Goal: Information Seeking & Learning: Understand process/instructions

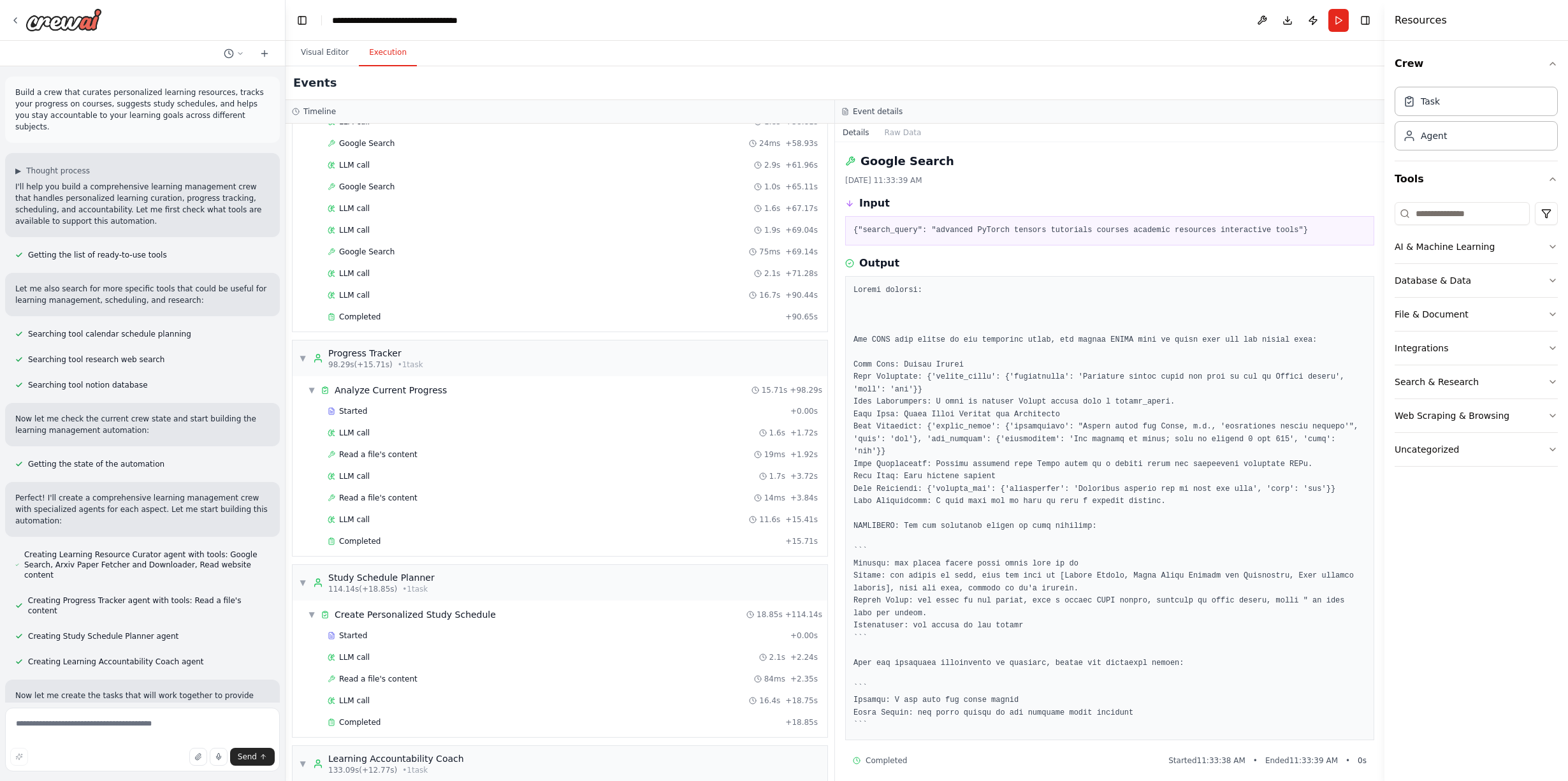
click at [952, 493] on pre at bounding box center [1109, 508] width 513 height 448
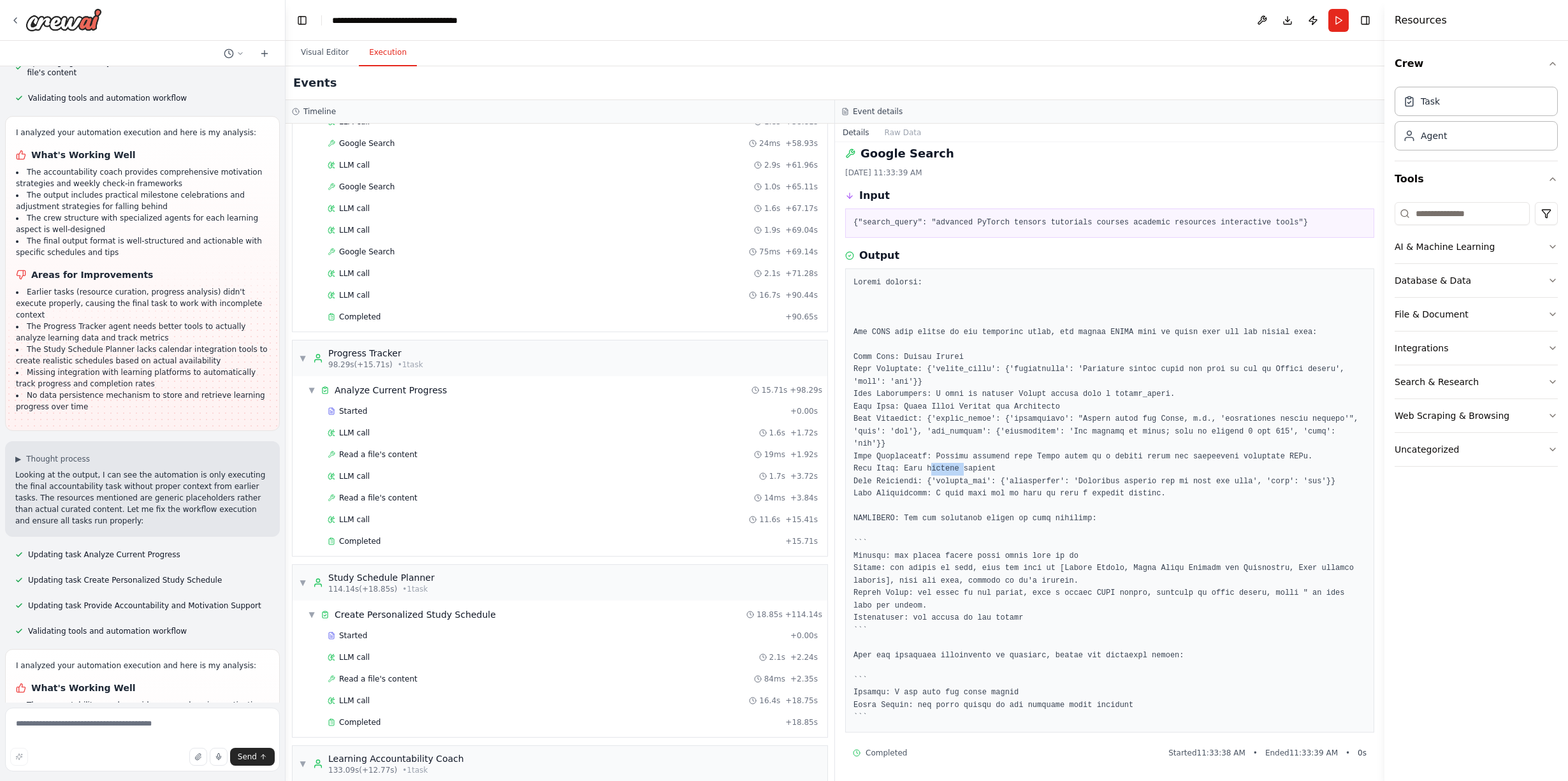
scroll to position [1980, 0]
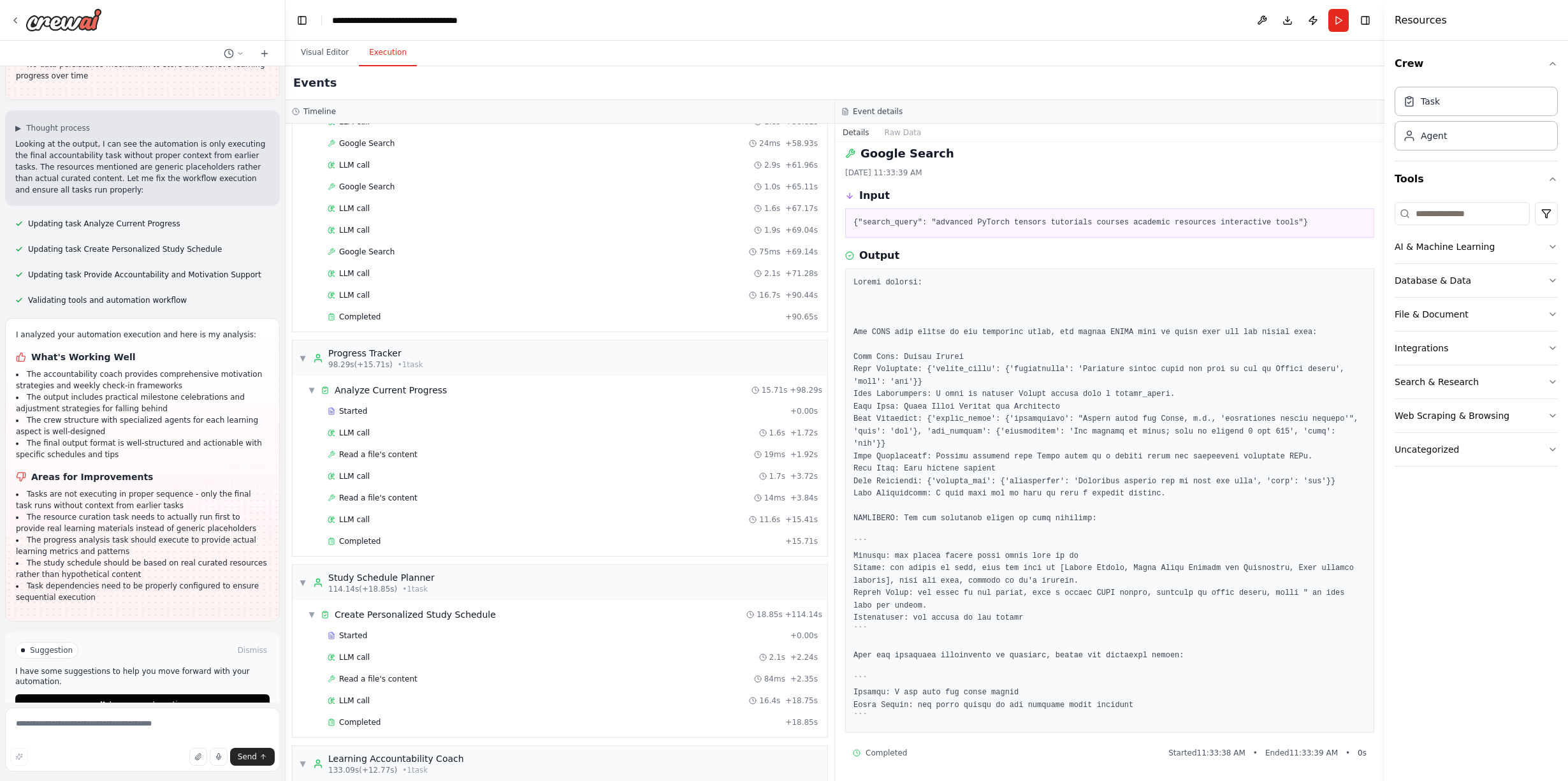
click at [72, 489] on li "Tasks are not executing in proper sequence - only the final task runs without c…" at bounding box center [143, 500] width 253 height 23
click at [94, 511] on li "The resource curation task needs to actually run first to provide real learning…" at bounding box center [143, 522] width 253 height 23
drag, startPoint x: 76, startPoint y: 487, endPoint x: 129, endPoint y: 497, distance: 53.9
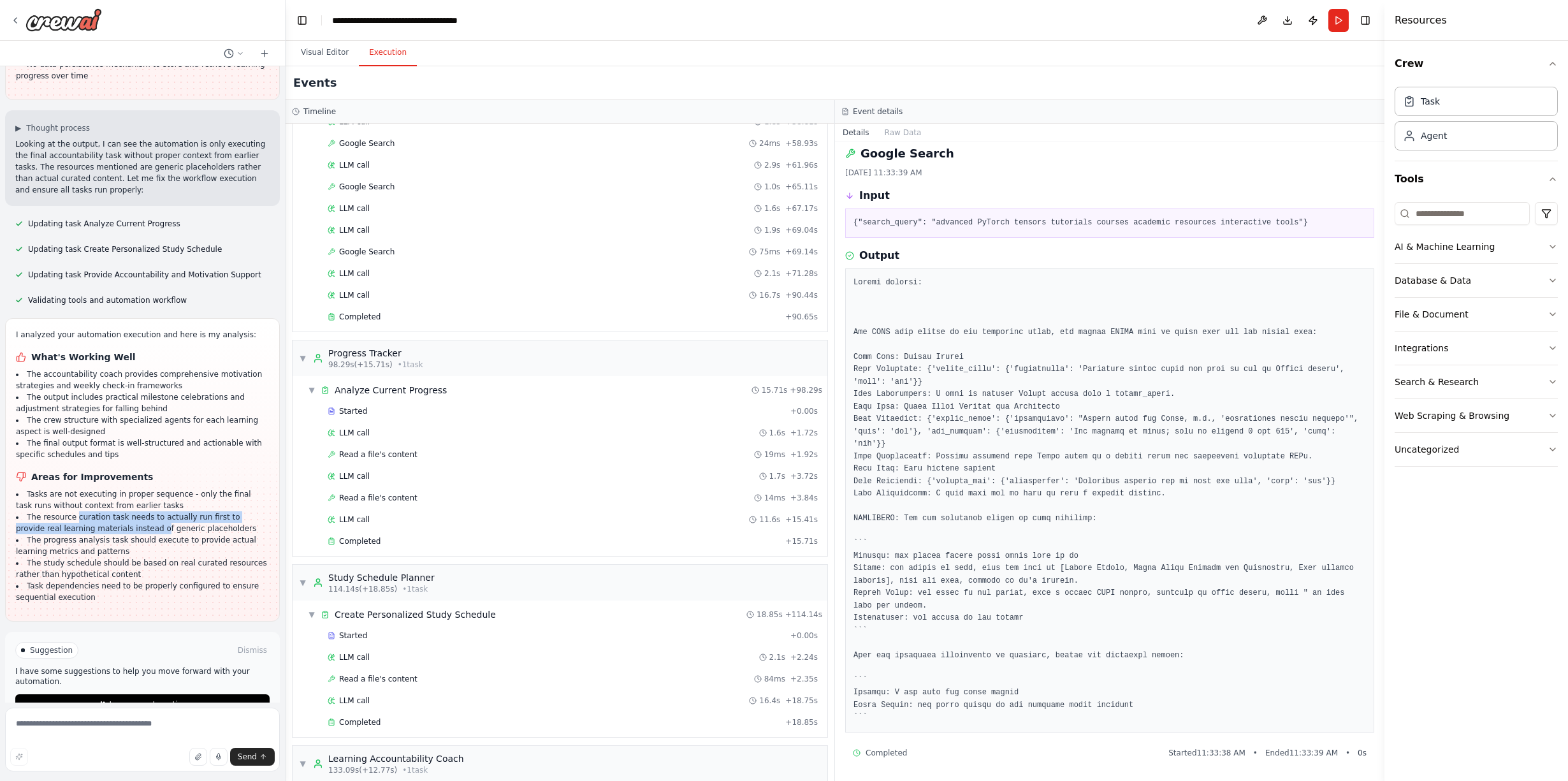
click at [129, 511] on li "The resource curation task needs to actually run first to provide real learning…" at bounding box center [143, 522] width 253 height 23
click at [126, 571] on div "I analyzed your automation execution and here is my analysis: What's Working We…" at bounding box center [143, 469] width 253 height 282
click at [137, 699] on span "Improve automation" at bounding box center [147, 704] width 78 height 10
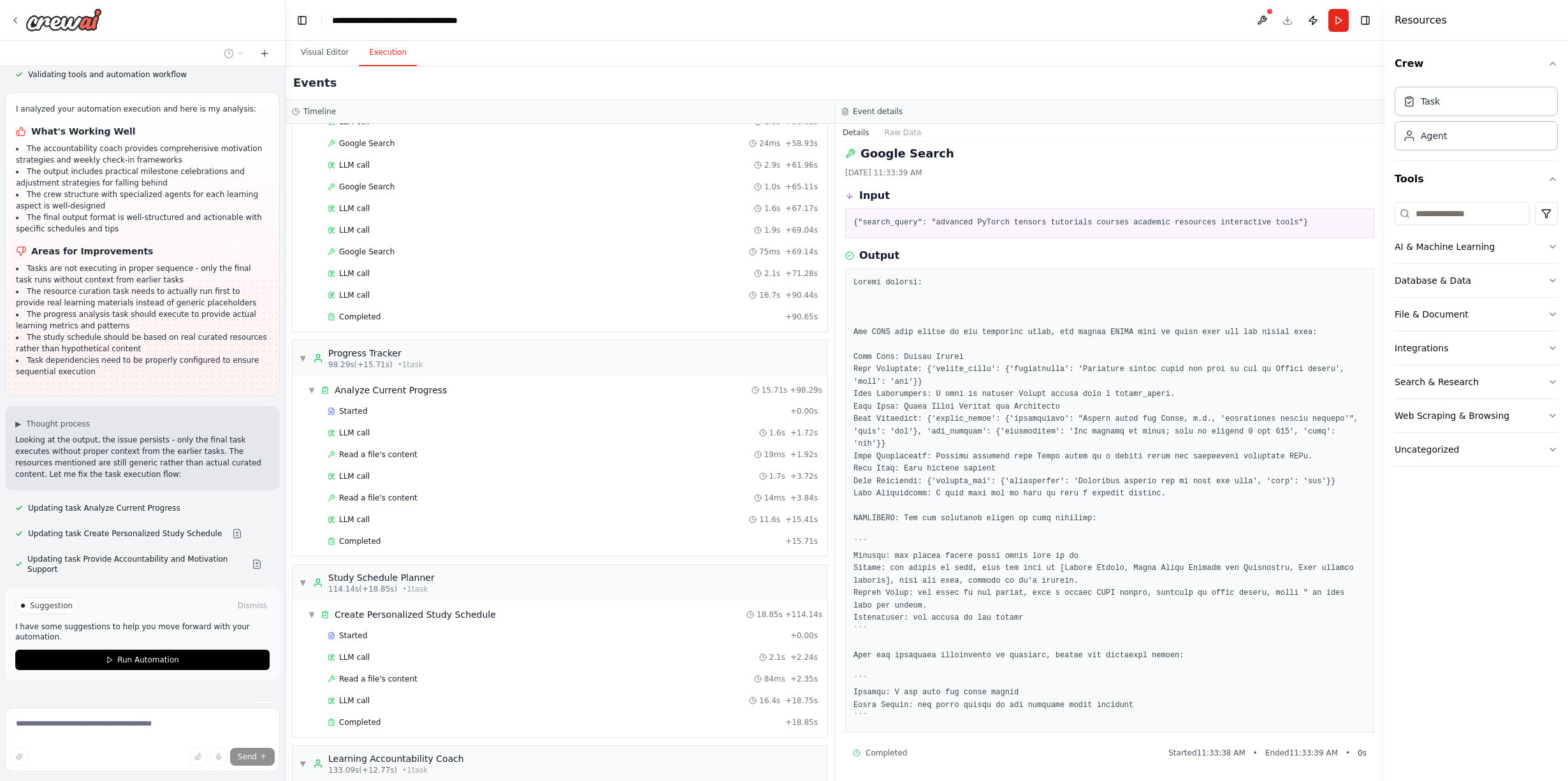
scroll to position [2211, 0]
click at [165, 650] on span "Run Automation" at bounding box center [148, 654] width 62 height 10
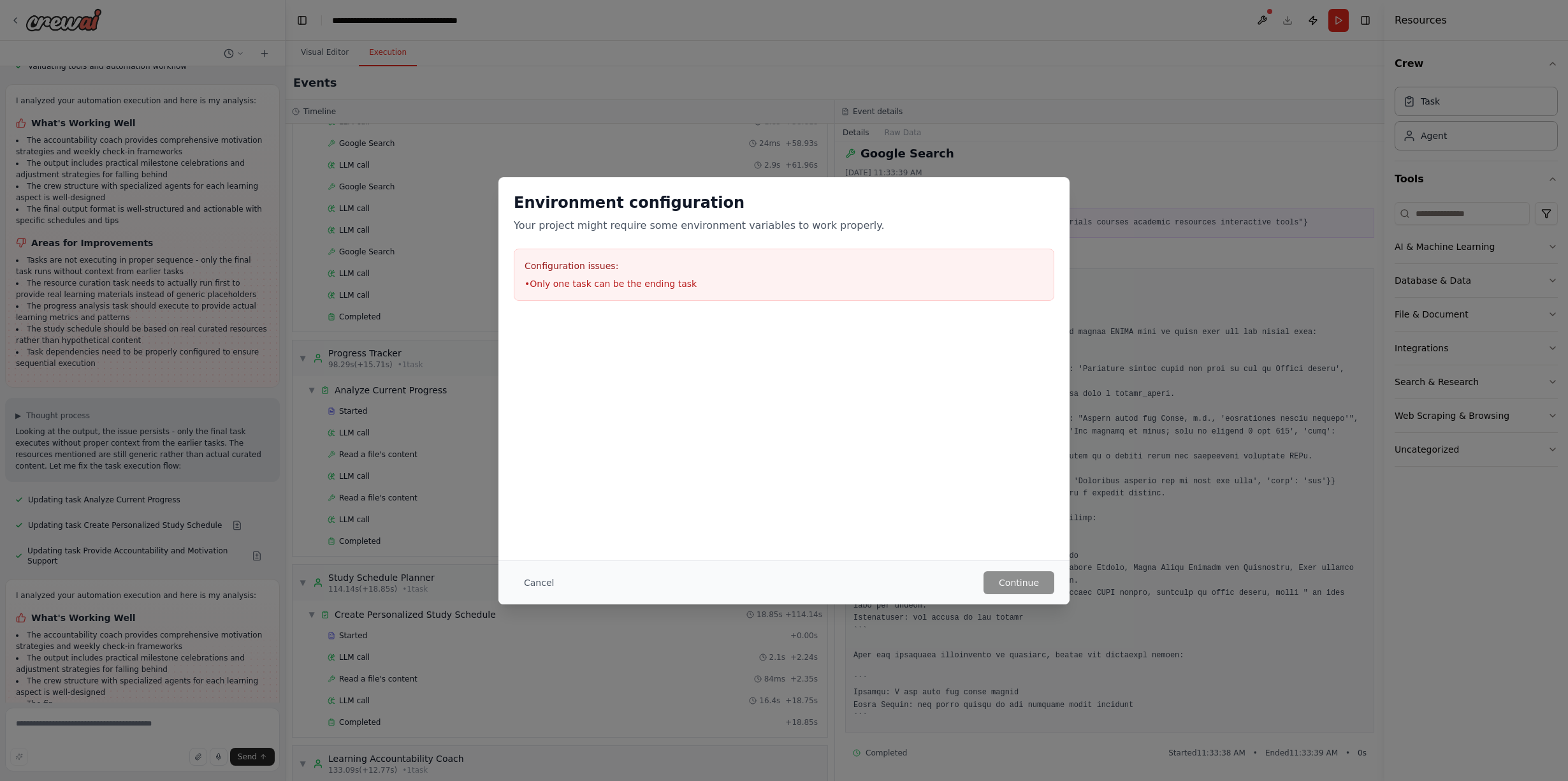
click at [827, 396] on div at bounding box center [784, 380] width 572 height 127
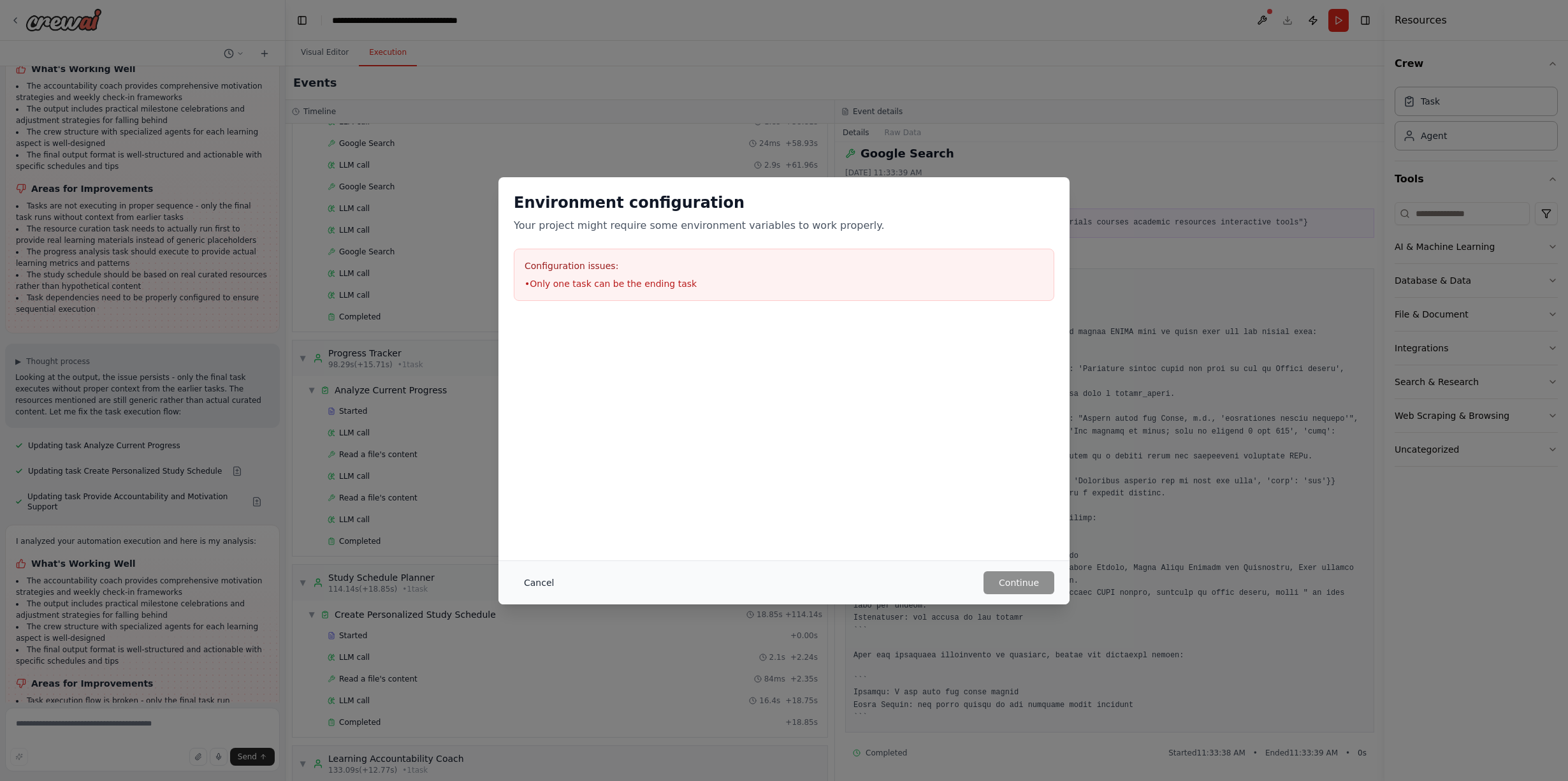
click at [546, 579] on button "Cancel" at bounding box center [539, 583] width 50 height 23
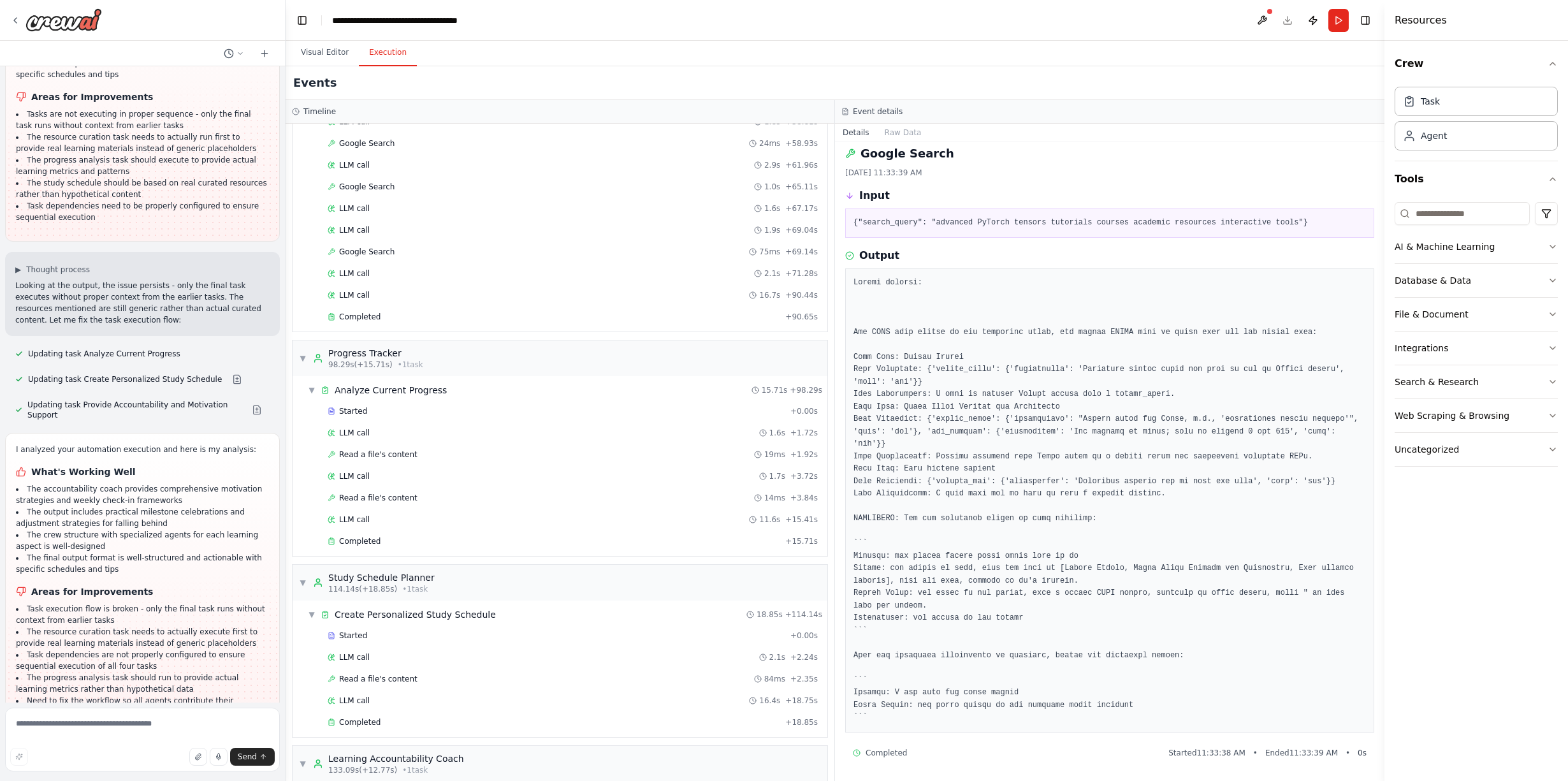
scroll to position [2372, 0]
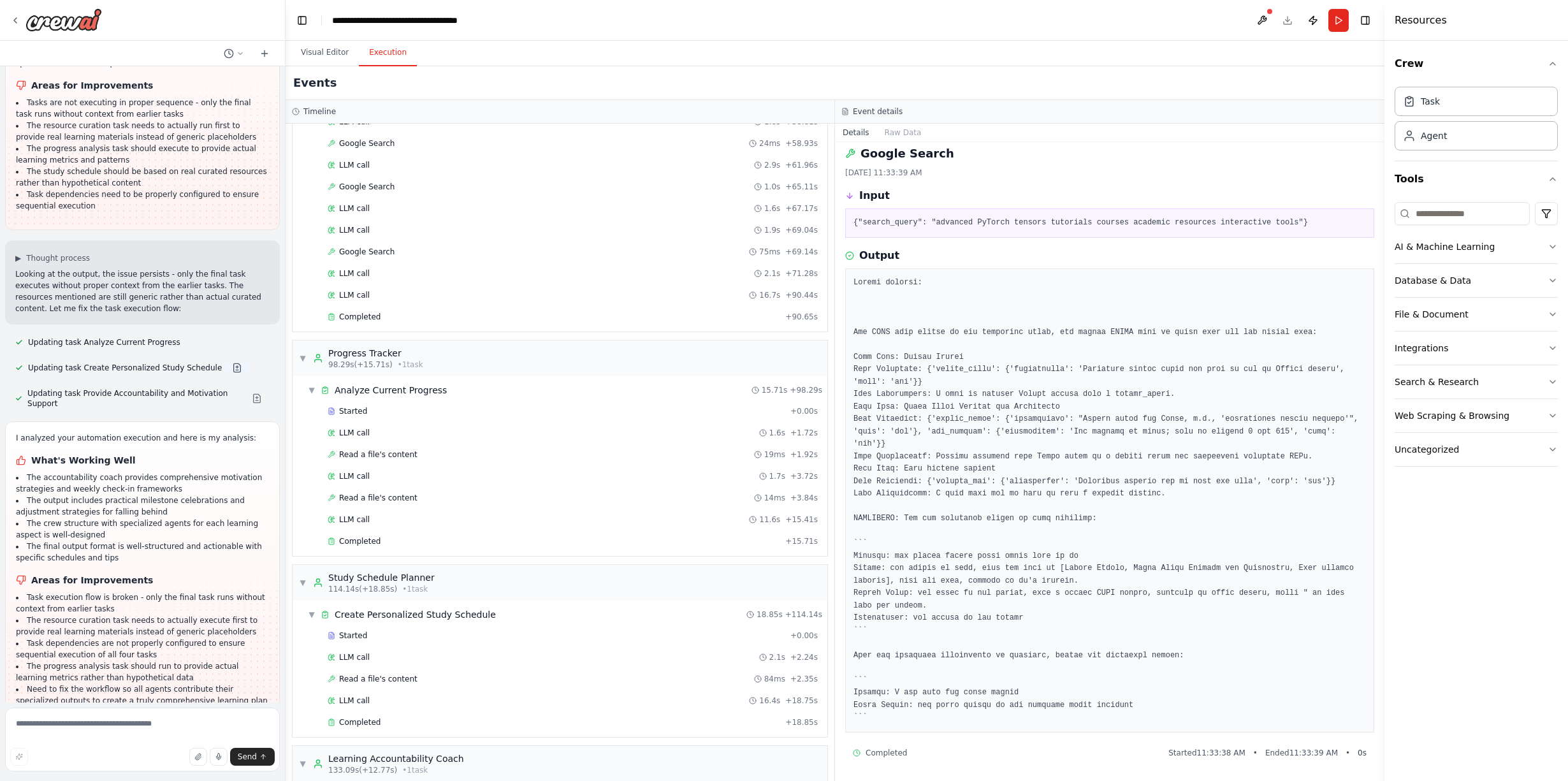
click at [227, 363] on button at bounding box center [237, 367] width 25 height 10
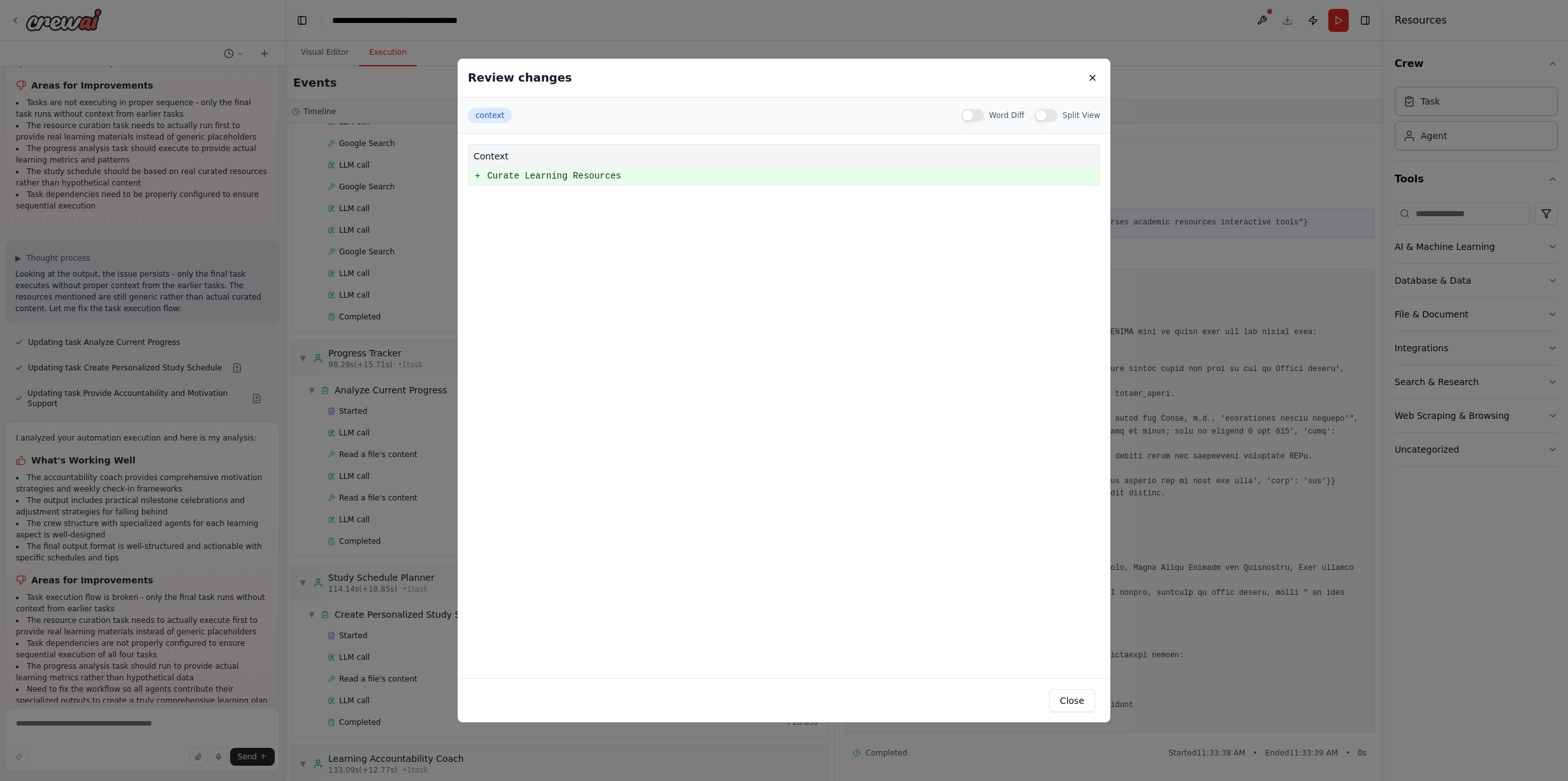
click at [481, 176] on td "+" at bounding box center [477, 176] width 18 height 17
click at [479, 175] on pre "+" at bounding box center [477, 176] width 5 height 16
click at [982, 114] on button "Word Diff" at bounding box center [973, 115] width 23 height 13
click at [1055, 111] on button "Split View" at bounding box center [1046, 115] width 23 height 13
click at [1080, 699] on button "Close" at bounding box center [1072, 700] width 46 height 23
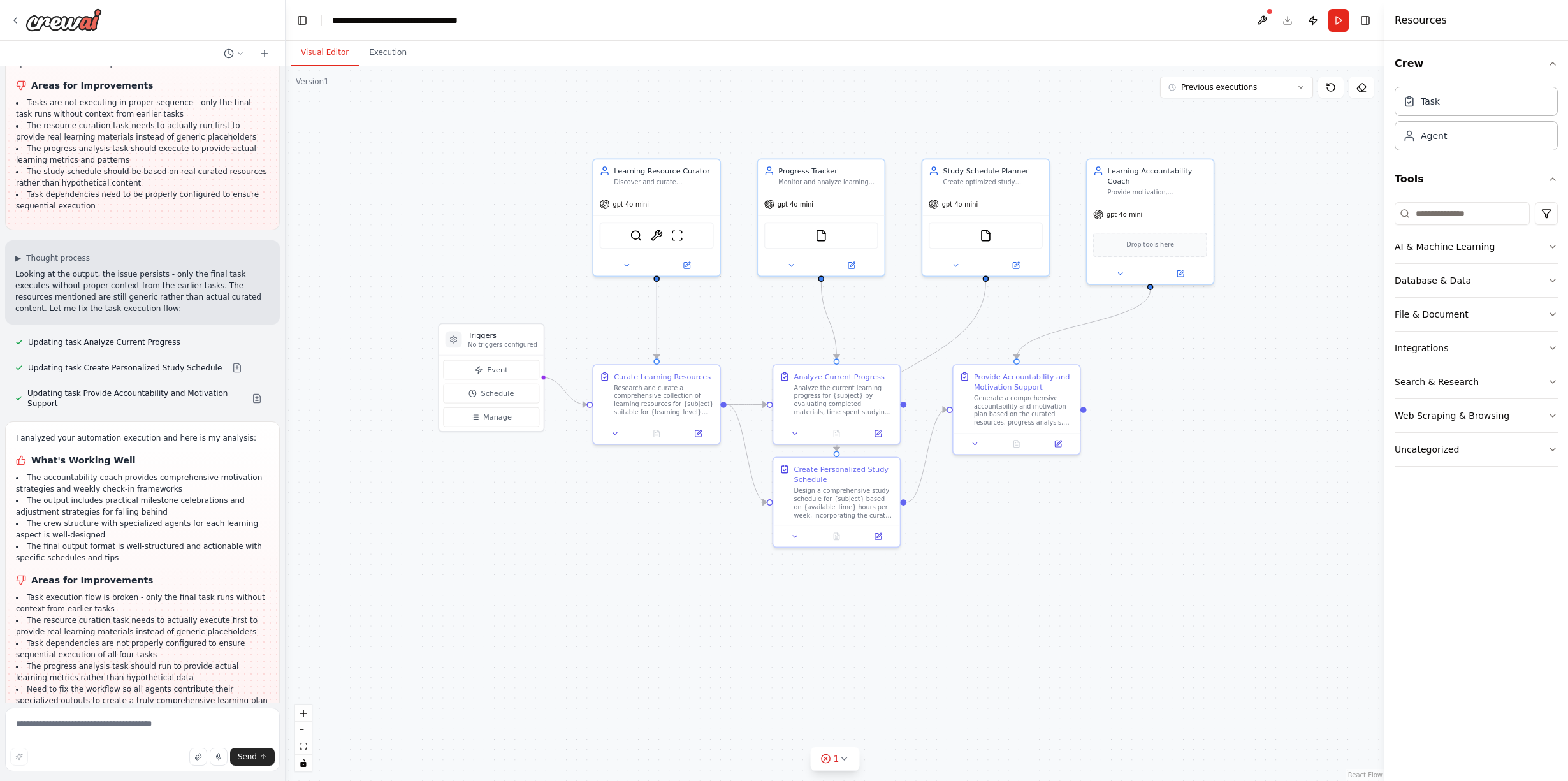
click at [326, 49] on button "Visual Editor" at bounding box center [324, 53] width 68 height 27
click at [479, 581] on div ".deletable-edge-delete-btn { width: 20px; height: 20px; border: 0px solid #ffff…" at bounding box center [835, 424] width 1099 height 715
click at [536, 658] on div ".deletable-edge-delete-btn { width: 20px; height: 20px; border: 0px solid #ffff…" at bounding box center [835, 424] width 1099 height 715
click at [124, 725] on textarea at bounding box center [143, 739] width 274 height 64
click at [135, 678] on div "I analyzed your automation execution and here is my analysis: What's Working We…" at bounding box center [143, 573] width 253 height 282
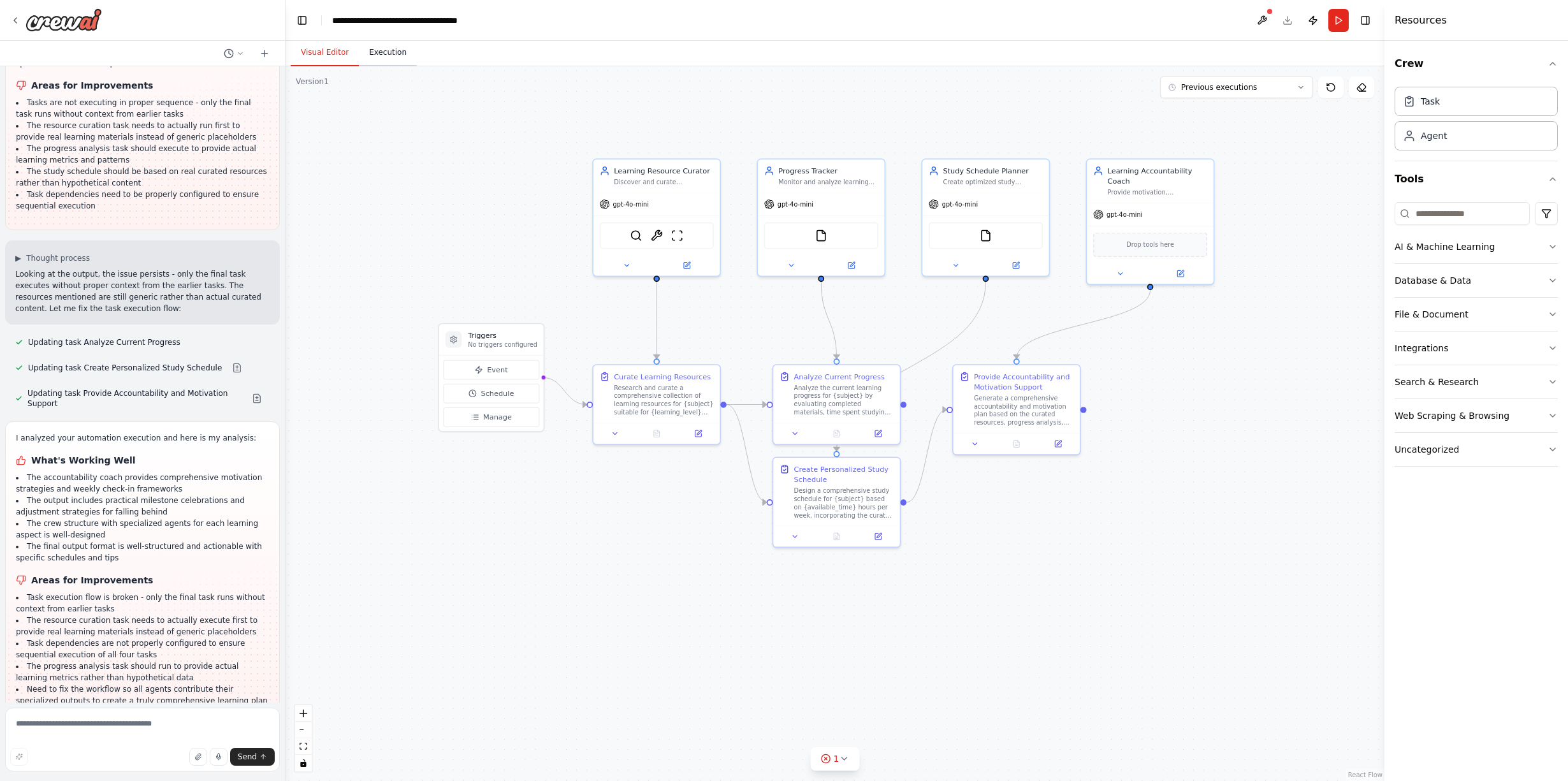
click at [394, 61] on button "Execution" at bounding box center [387, 53] width 58 height 27
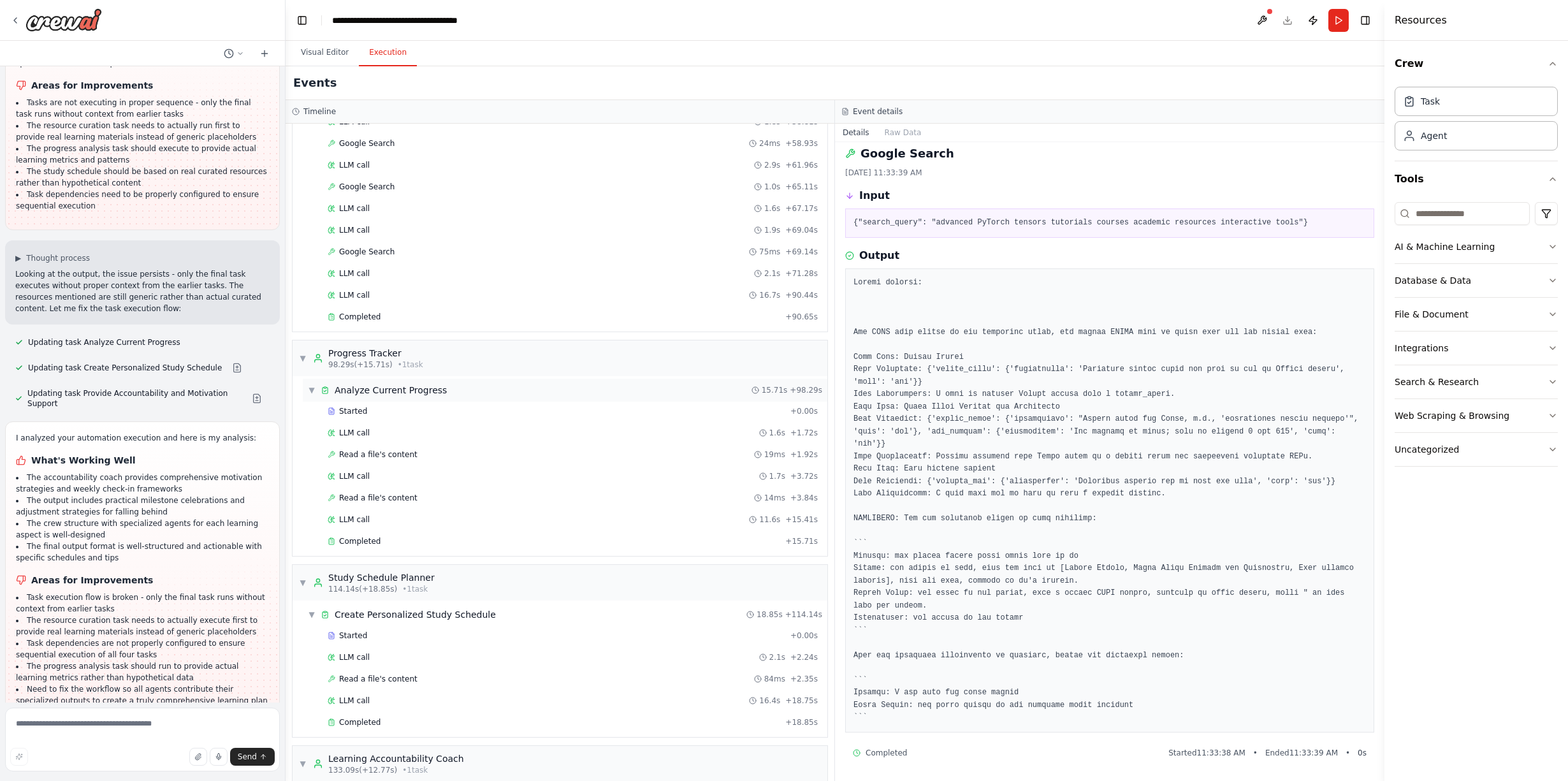
scroll to position [947, 0]
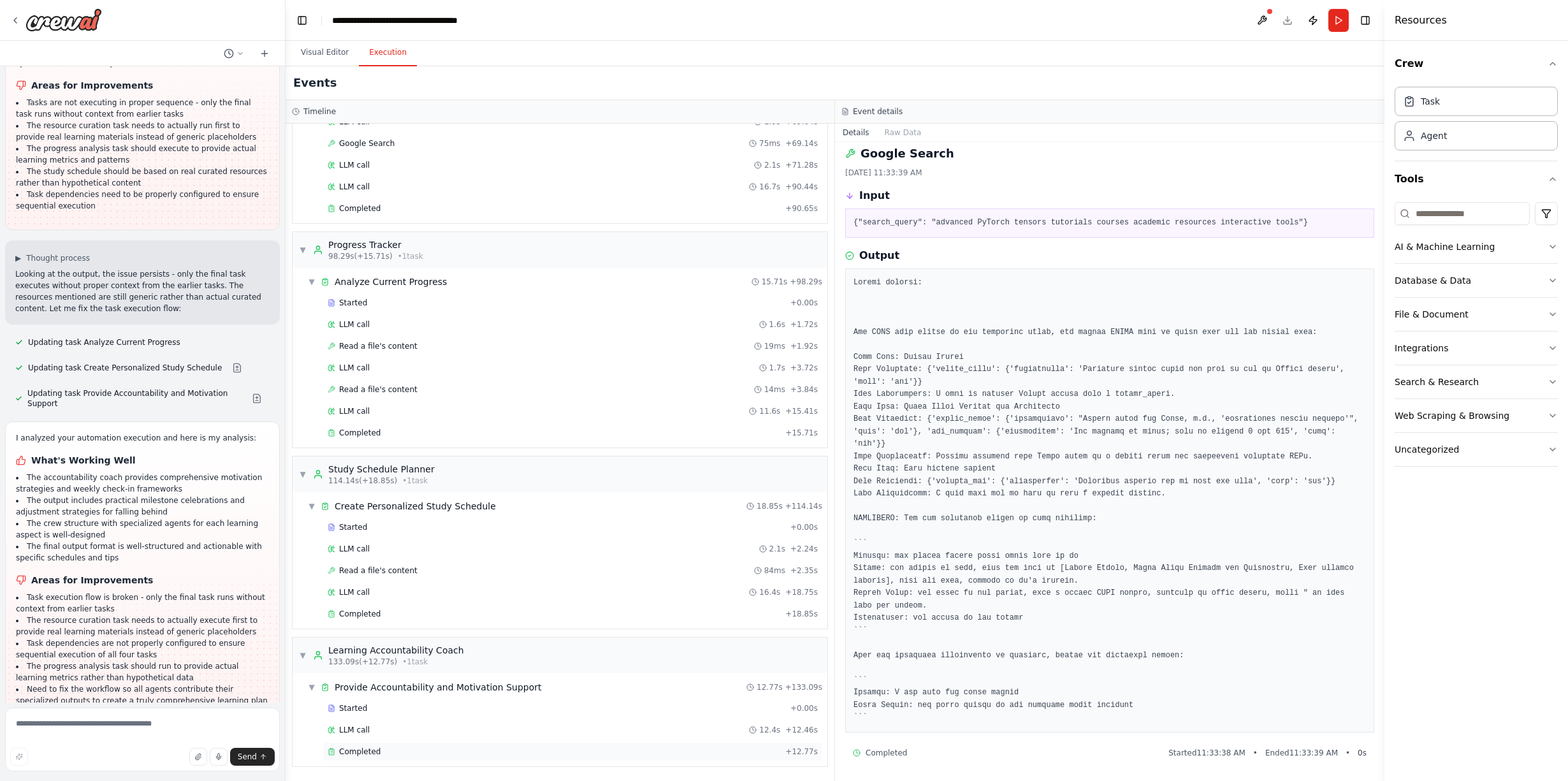
click at [345, 745] on div "Completed + 12.77s" at bounding box center [572, 751] width 499 height 19
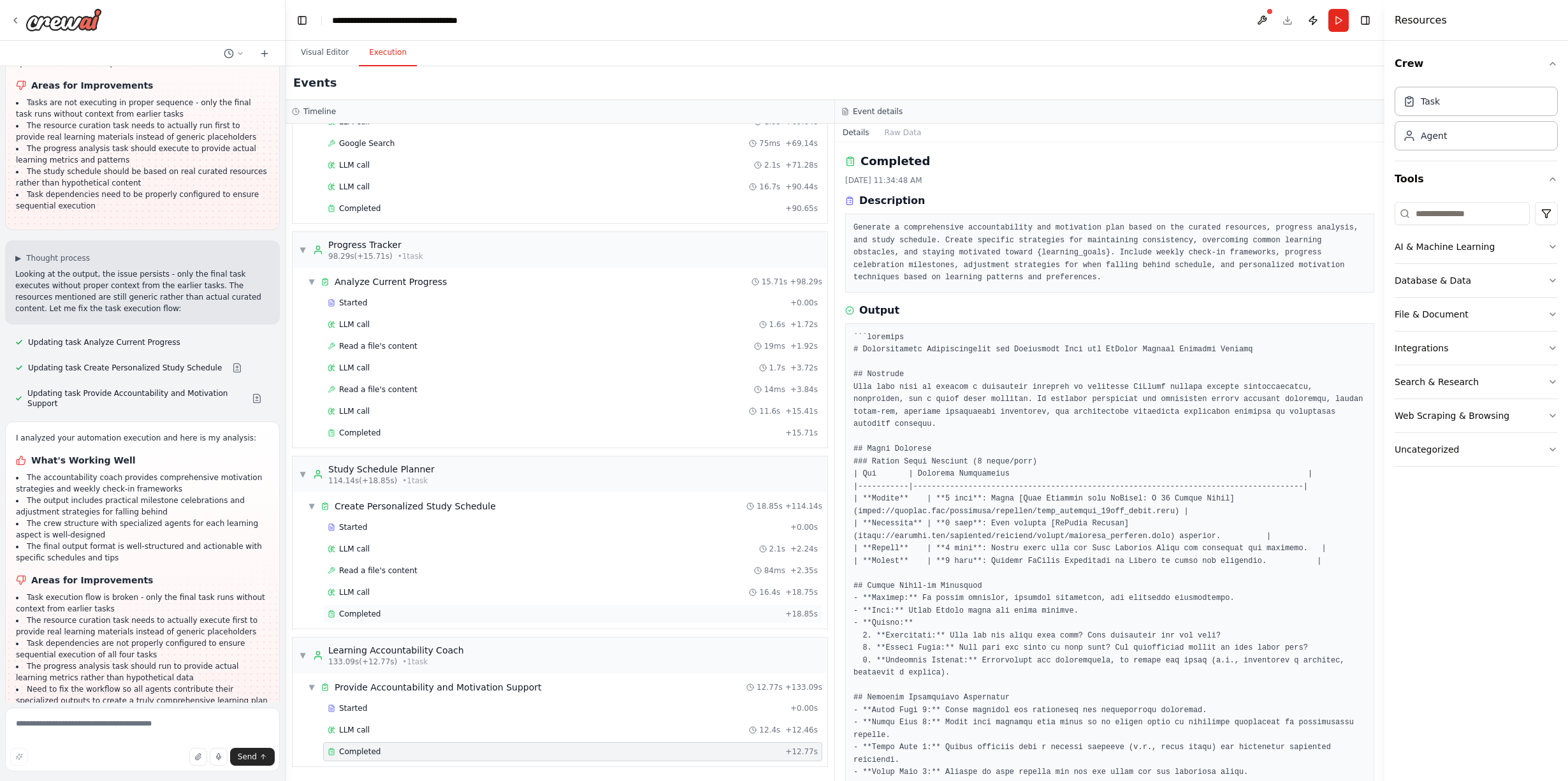
scroll to position [0, 0]
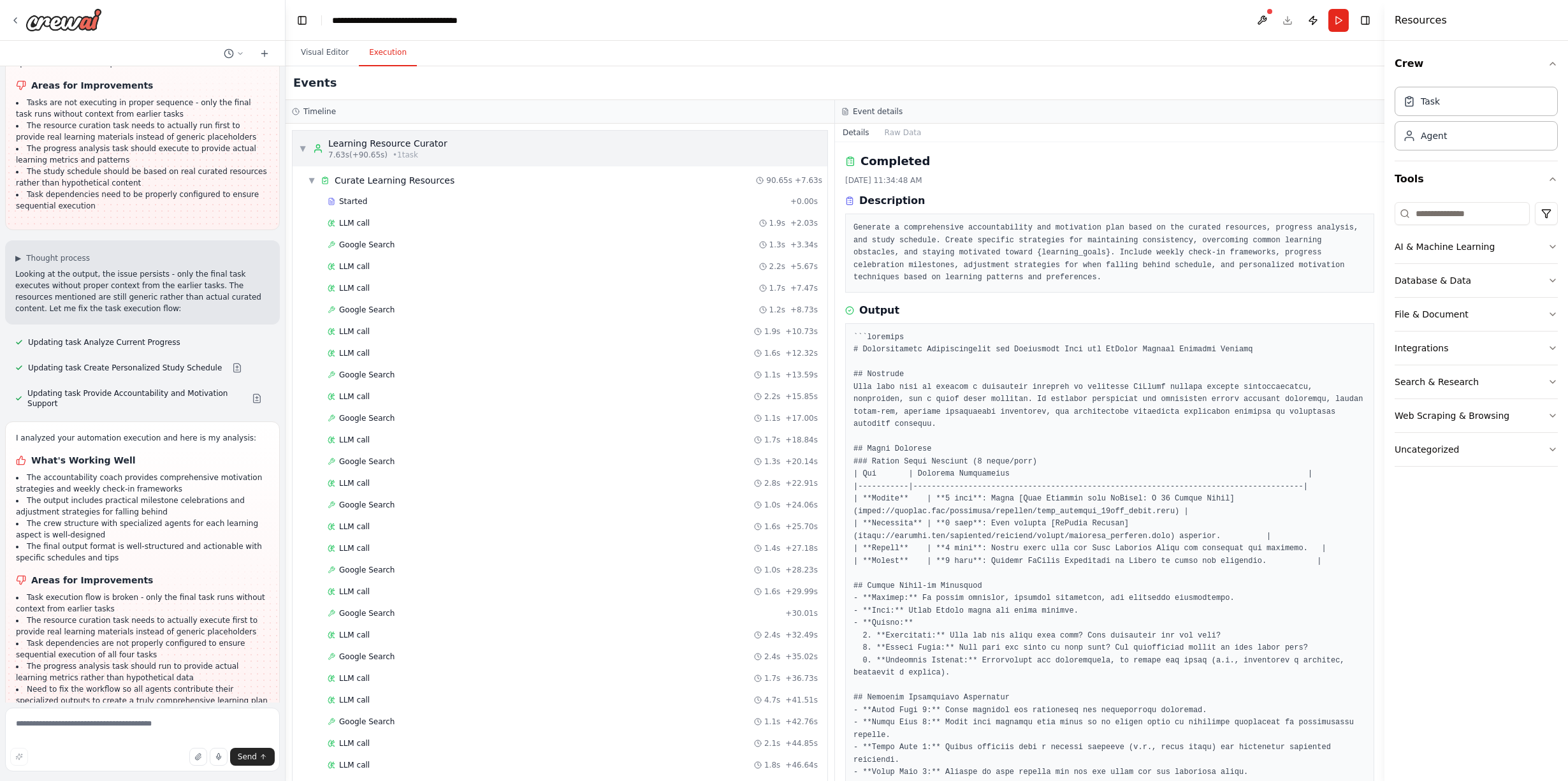
click at [300, 145] on span "▼" at bounding box center [303, 148] width 8 height 10
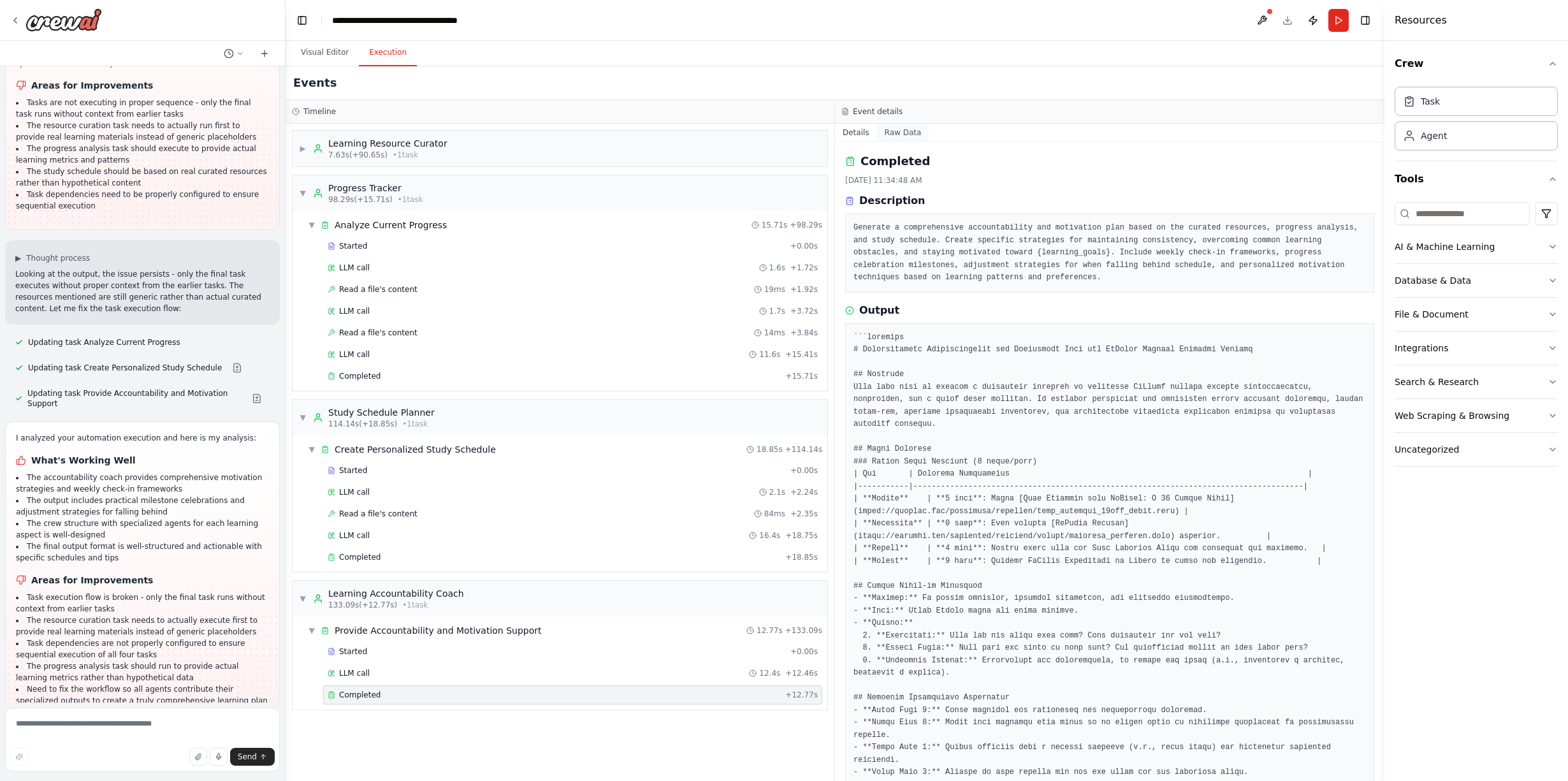
click at [898, 133] on button "Raw Data" at bounding box center [903, 133] width 52 height 18
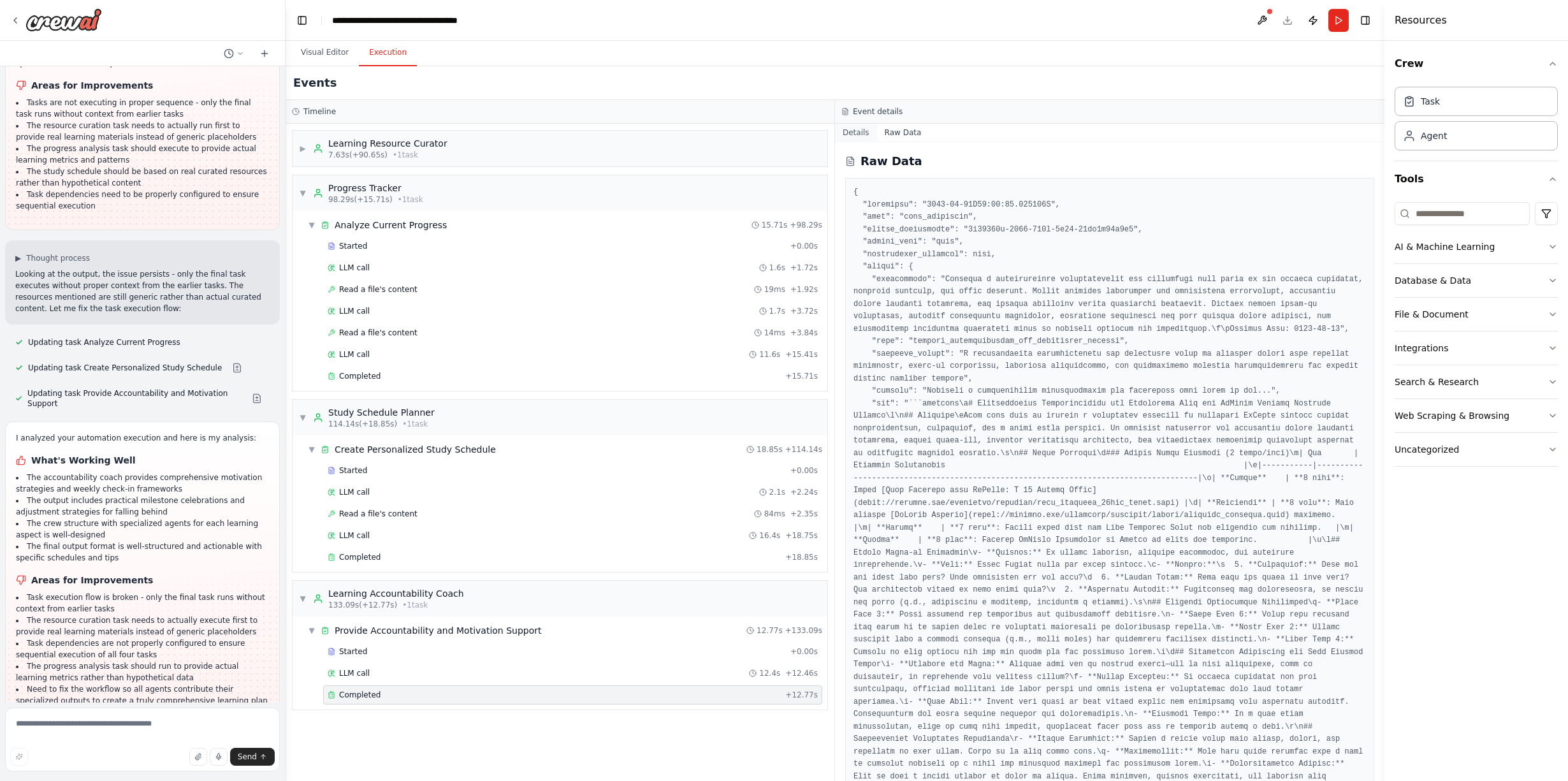
click at [856, 133] on button "Details" at bounding box center [856, 133] width 42 height 18
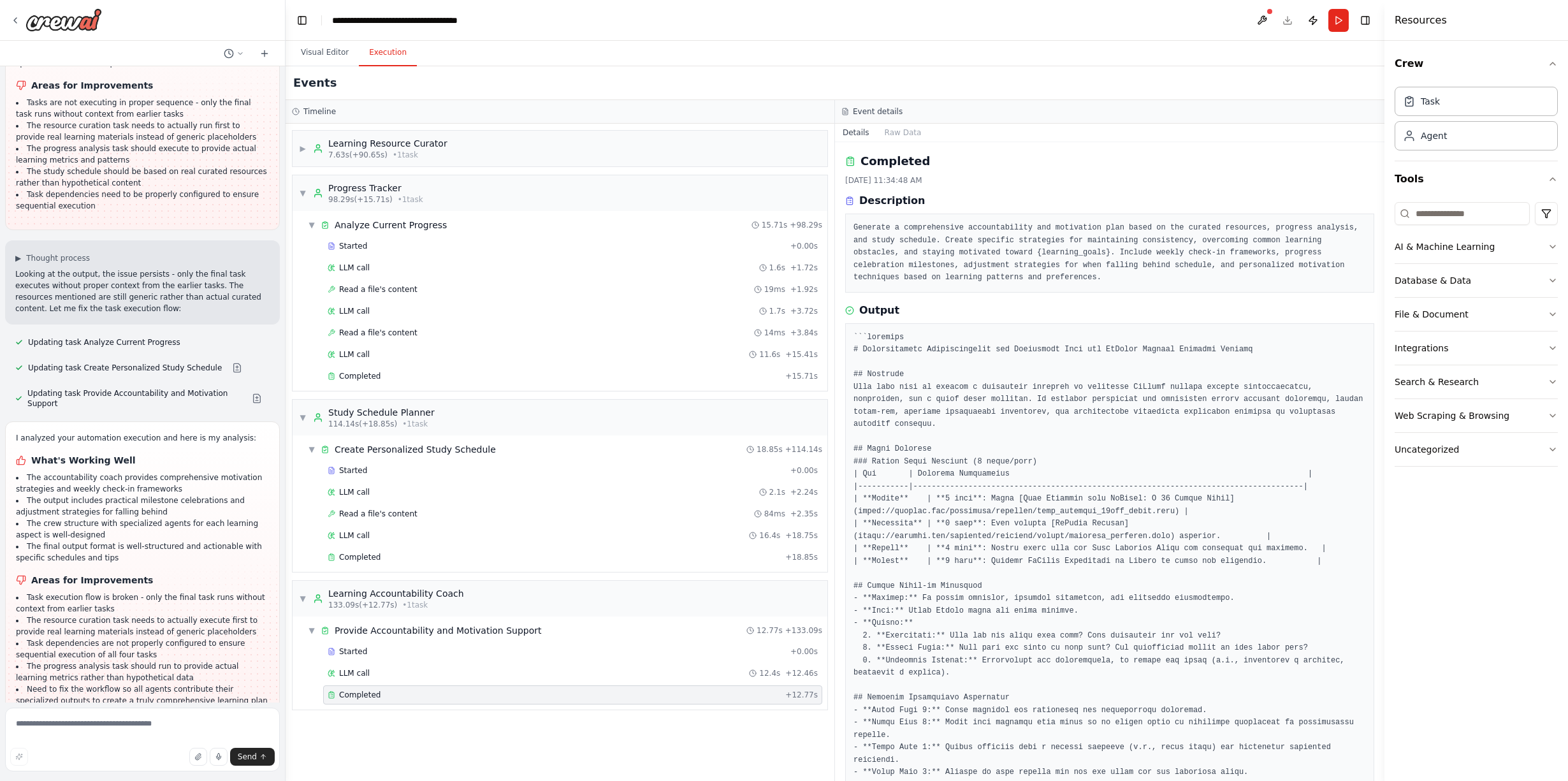
click at [72, 682] on div "I analyzed your automation execution and here is my analysis: What's Working We…" at bounding box center [143, 573] width 253 height 282
click at [92, 684] on li "Need to fix the workflow so all agents contribute their specialized outputs to …" at bounding box center [143, 695] width 253 height 23
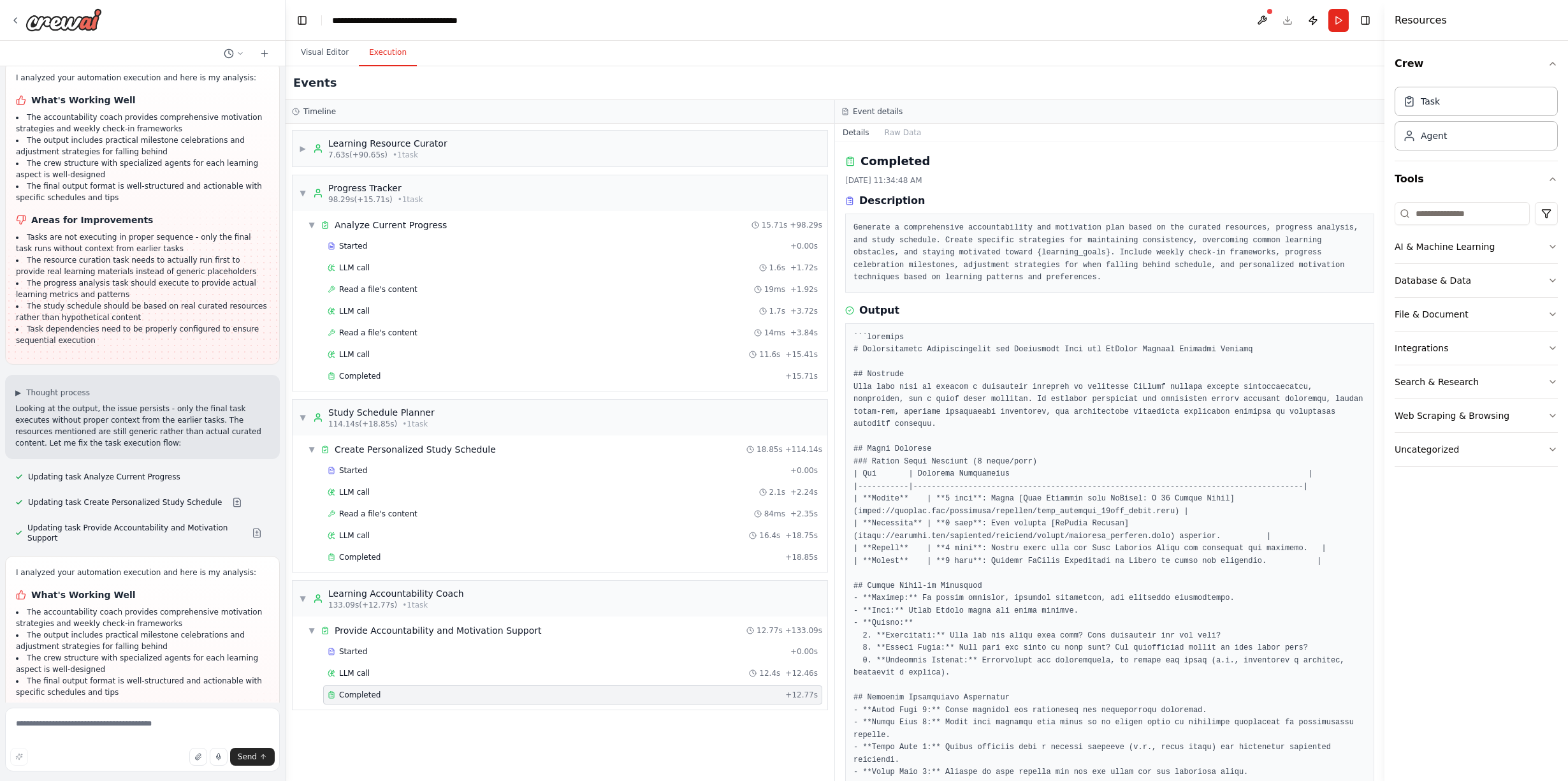
scroll to position [2372, 0]
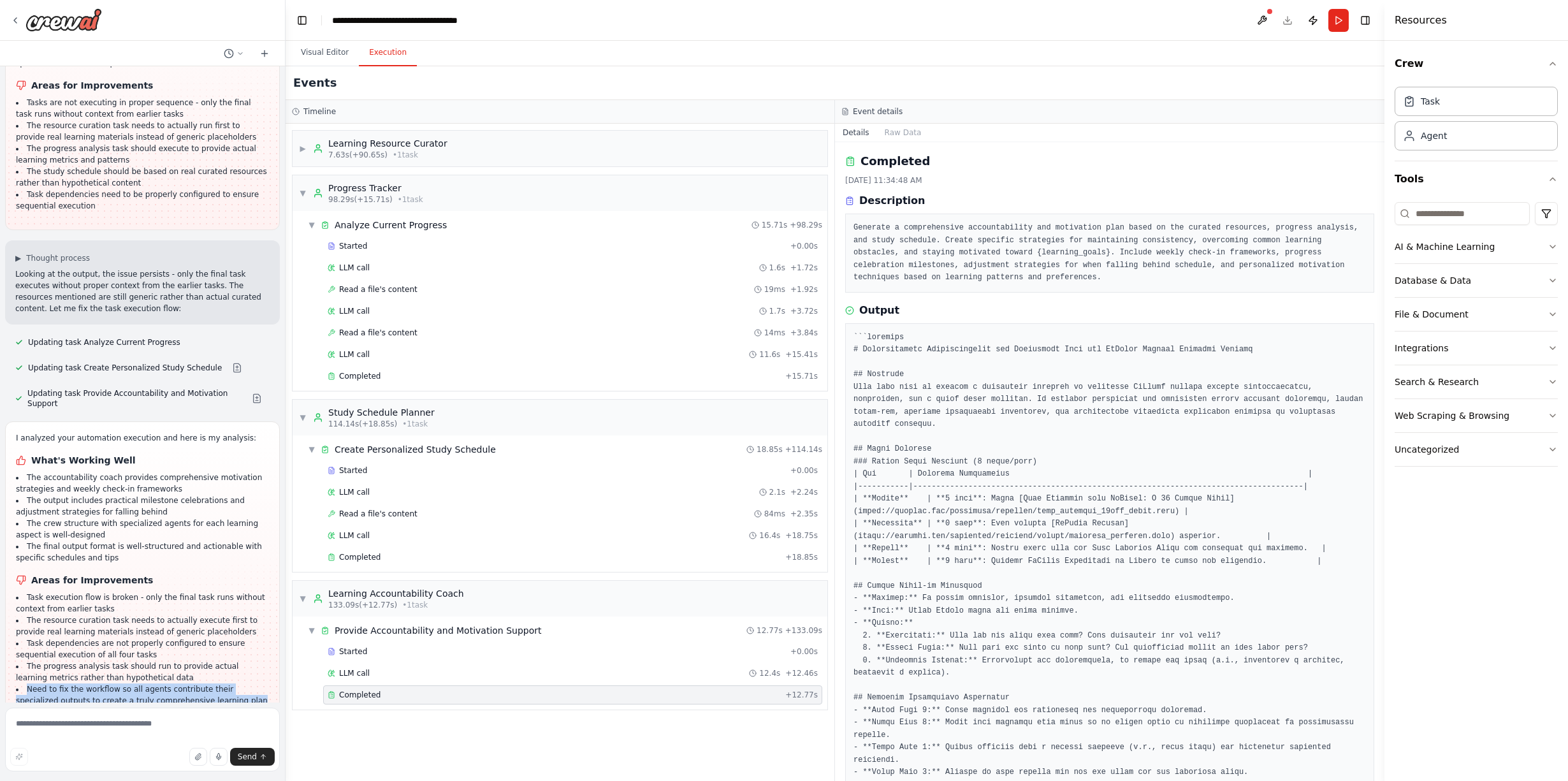
click at [137, 685] on div "I analyzed your automation execution and here is my analysis: What's Working We…" at bounding box center [143, 573] width 274 height 304
click at [164, 591] on li "Task execution flow is broken - only the final task runs without context from e…" at bounding box center [143, 603] width 253 height 23
click at [141, 615] on li "The resource curation task needs to actually execute first to provide real lear…" at bounding box center [143, 626] width 253 height 23
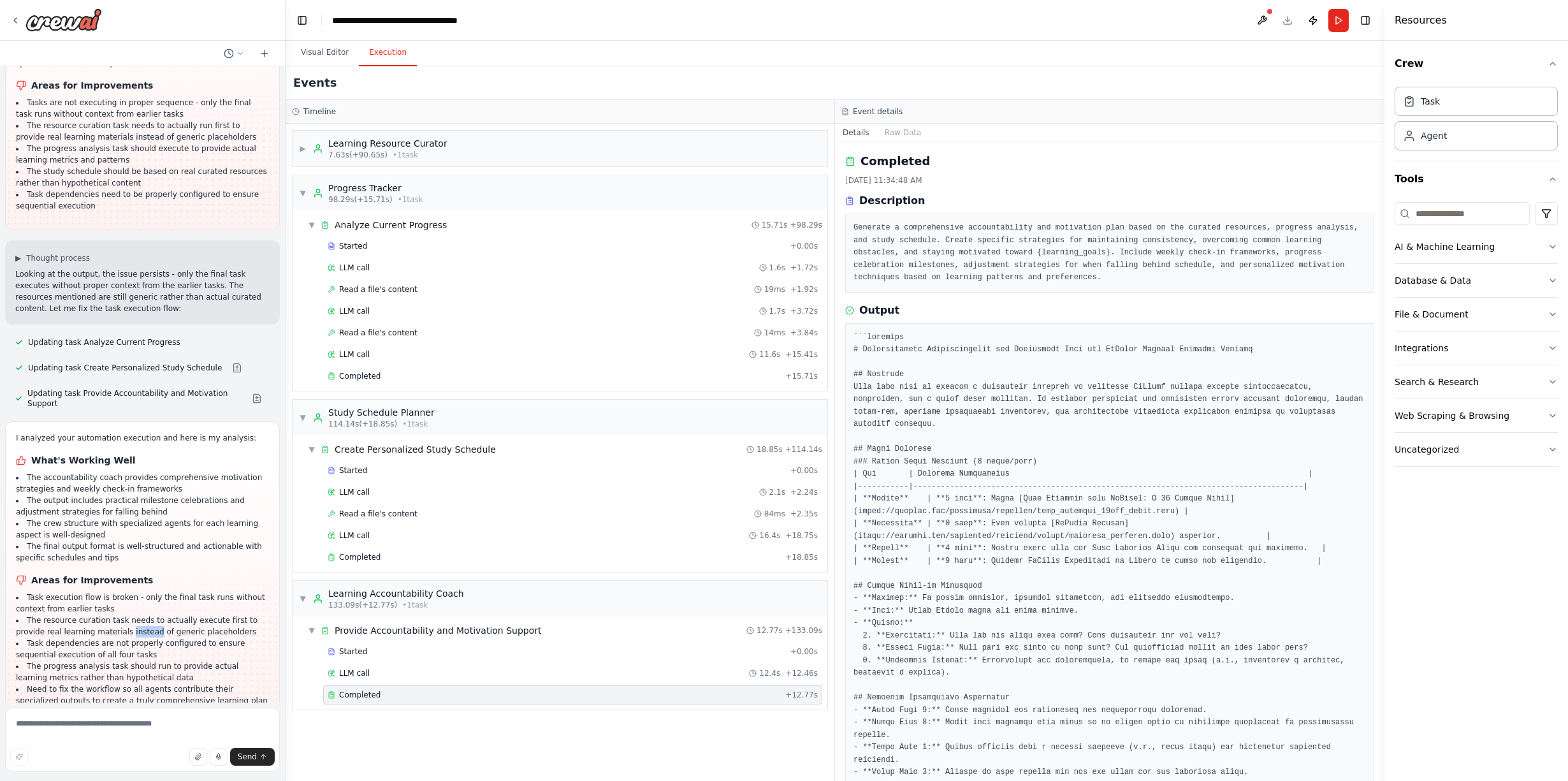
click at [141, 615] on li "The resource curation task needs to actually execute first to provide real lear…" at bounding box center [143, 626] width 253 height 23
click at [129, 638] on li "Task dependencies are not properly configured to ensure sequential execution of…" at bounding box center [143, 649] width 253 height 23
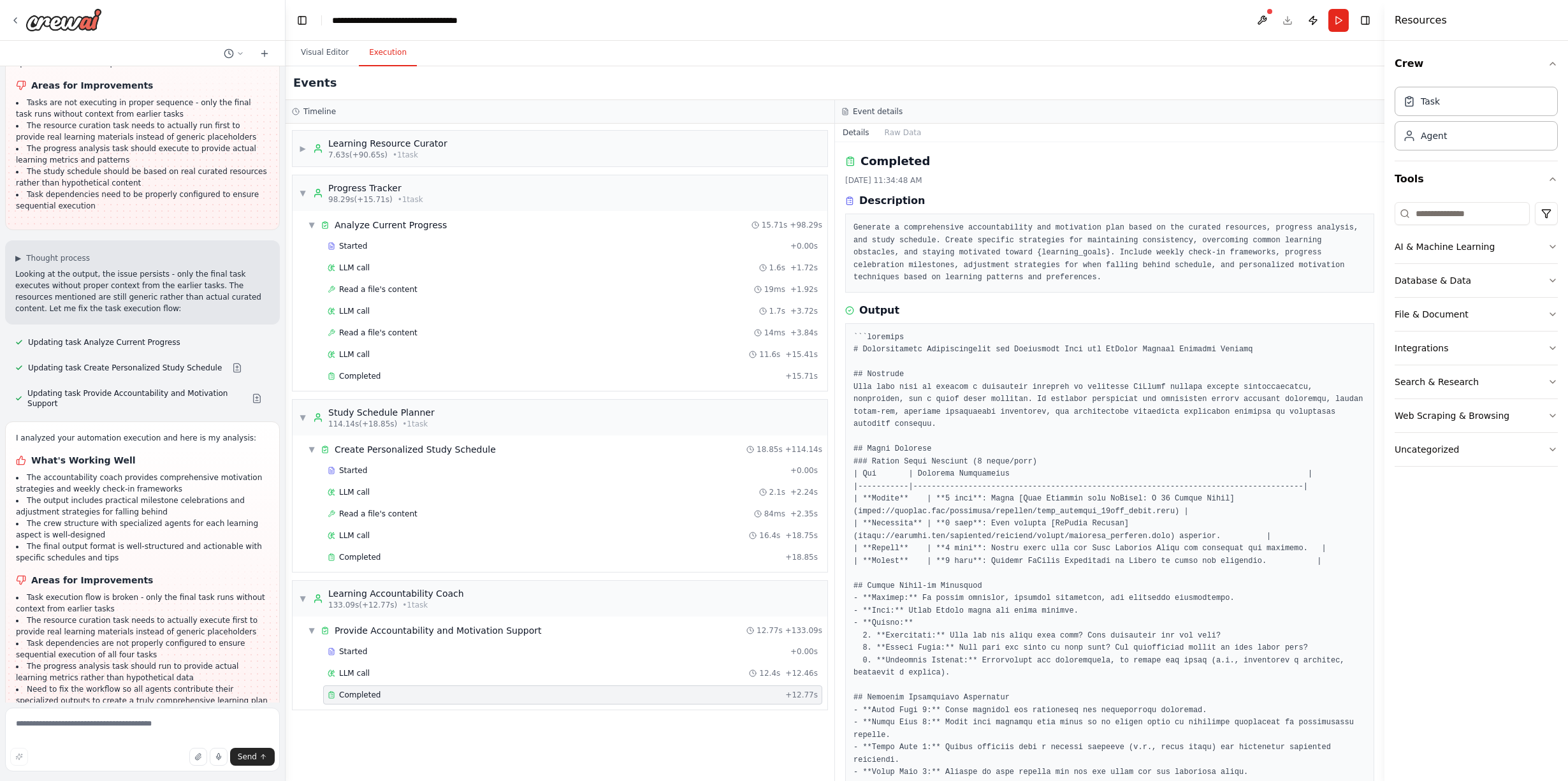
click at [111, 660] on li "The progress analysis task should run to provide actual learning metrics rather…" at bounding box center [143, 672] width 253 height 23
click at [106, 684] on li "Need to fix the workflow so all agents contribute their specialized outputs to …" at bounding box center [143, 695] width 253 height 23
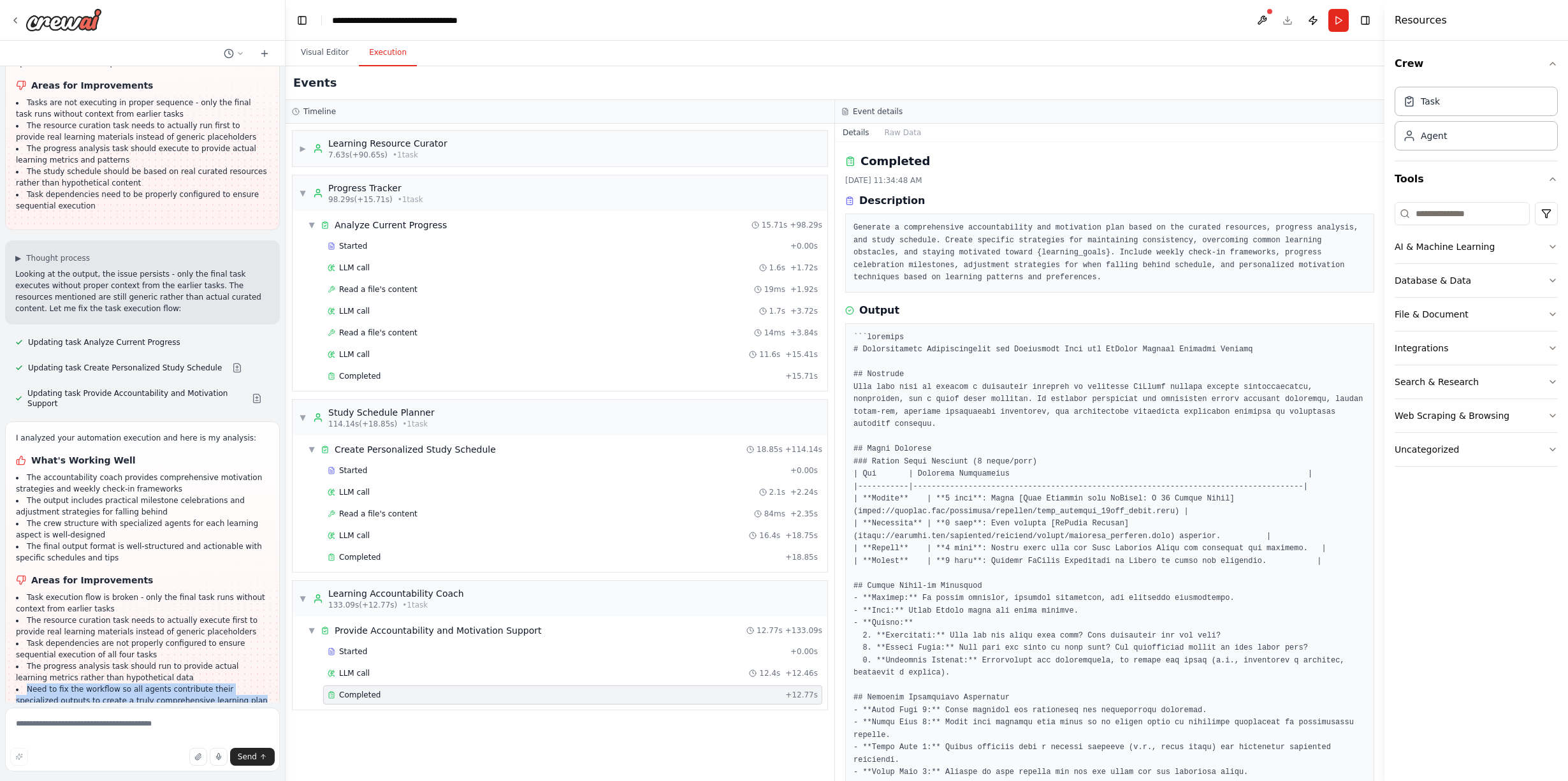
click at [106, 684] on li "Need to fix the workflow so all agents contribute their specialized outputs to …" at bounding box center [143, 695] width 253 height 23
click at [336, 52] on button "Visual Editor" at bounding box center [324, 53] width 68 height 27
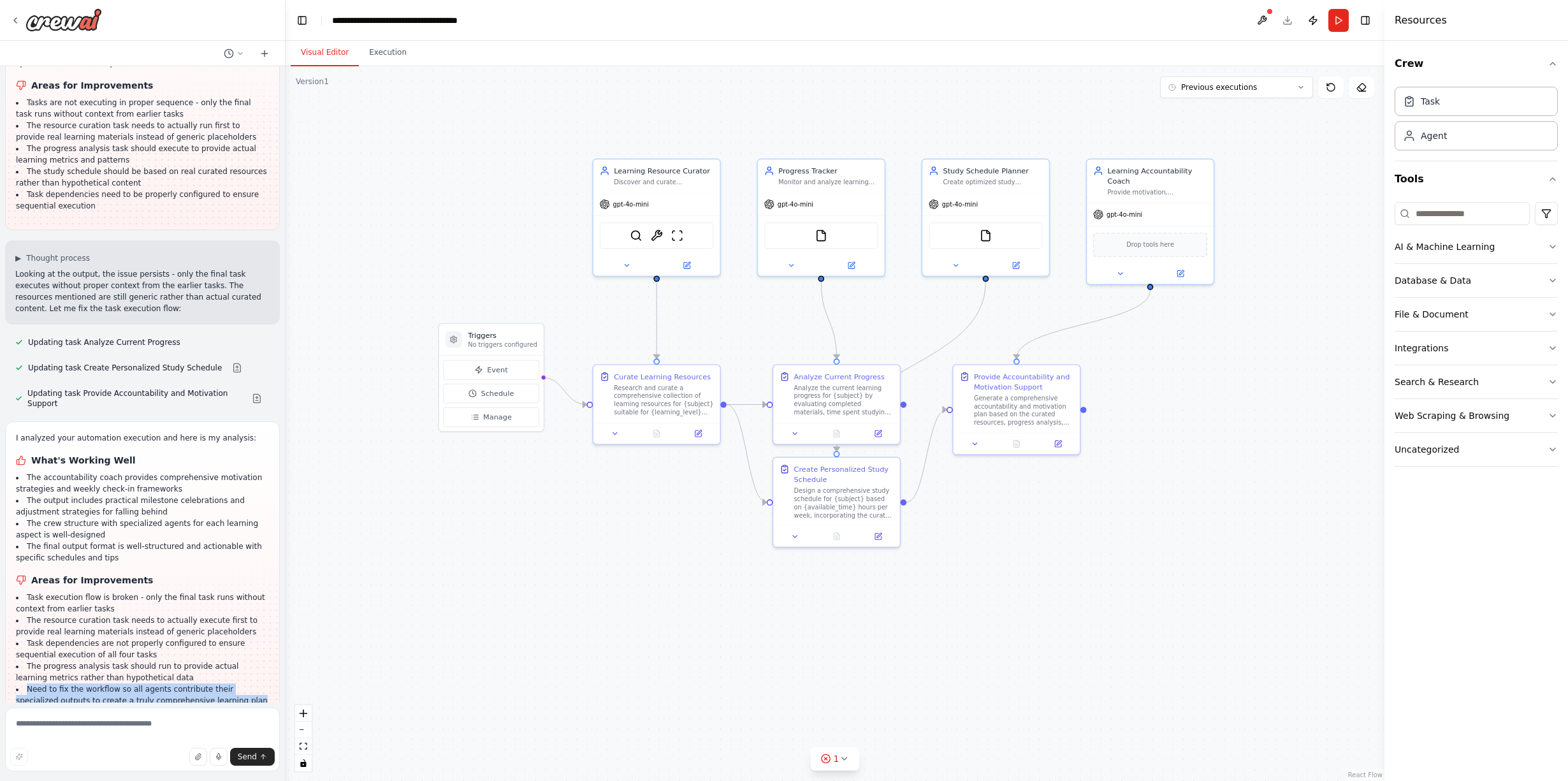
click at [432, 674] on div ".deletable-edge-delete-btn { width: 20px; height: 20px; border: 0px solid #ffff…" at bounding box center [835, 424] width 1099 height 715
drag, startPoint x: 70, startPoint y: 601, endPoint x: 245, endPoint y: 599, distance: 175.0
click at [245, 615] on li "The resource curation task needs to actually execute first to provide real lear…" at bounding box center [143, 626] width 253 height 23
click at [245, 615] on li "The resource curation task needs to actually execute first to provide real lear…" at bounding box center [143, 626] width 253 height 23
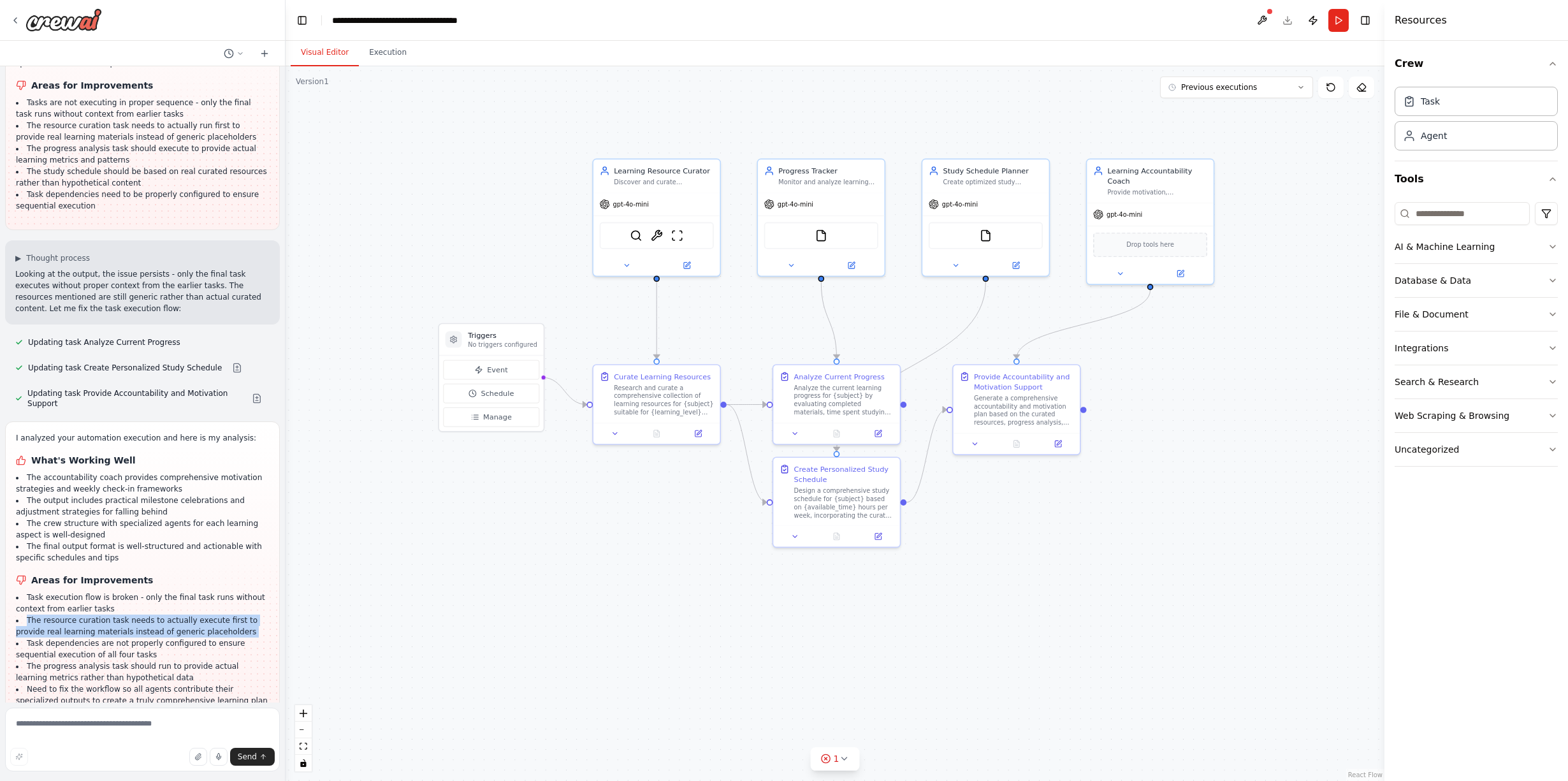
click at [245, 615] on li "The resource curation task needs to actually execute first to provide real lear…" at bounding box center [143, 626] width 253 height 23
click at [569, 394] on icon "Edge from triggers to 30559dd1-a9fd-4f4c-896e-72a7519d0f5e" at bounding box center [564, 390] width 44 height 27
click at [640, 397] on div "Research and curate a comprehensive collection of learning resources for {subje…" at bounding box center [664, 398] width 99 height 33
click at [551, 540] on div ".deletable-edge-delete-btn { width: 20px; height: 20px; border: 0px solid #ffff…" at bounding box center [835, 424] width 1099 height 715
click at [656, 294] on icon "Edge from cd10f908-5de1-43fa-a029-b057676fb567 to 30559dd1-a9fd-4f4c-896e-72a75…" at bounding box center [656, 320] width 0 height 76
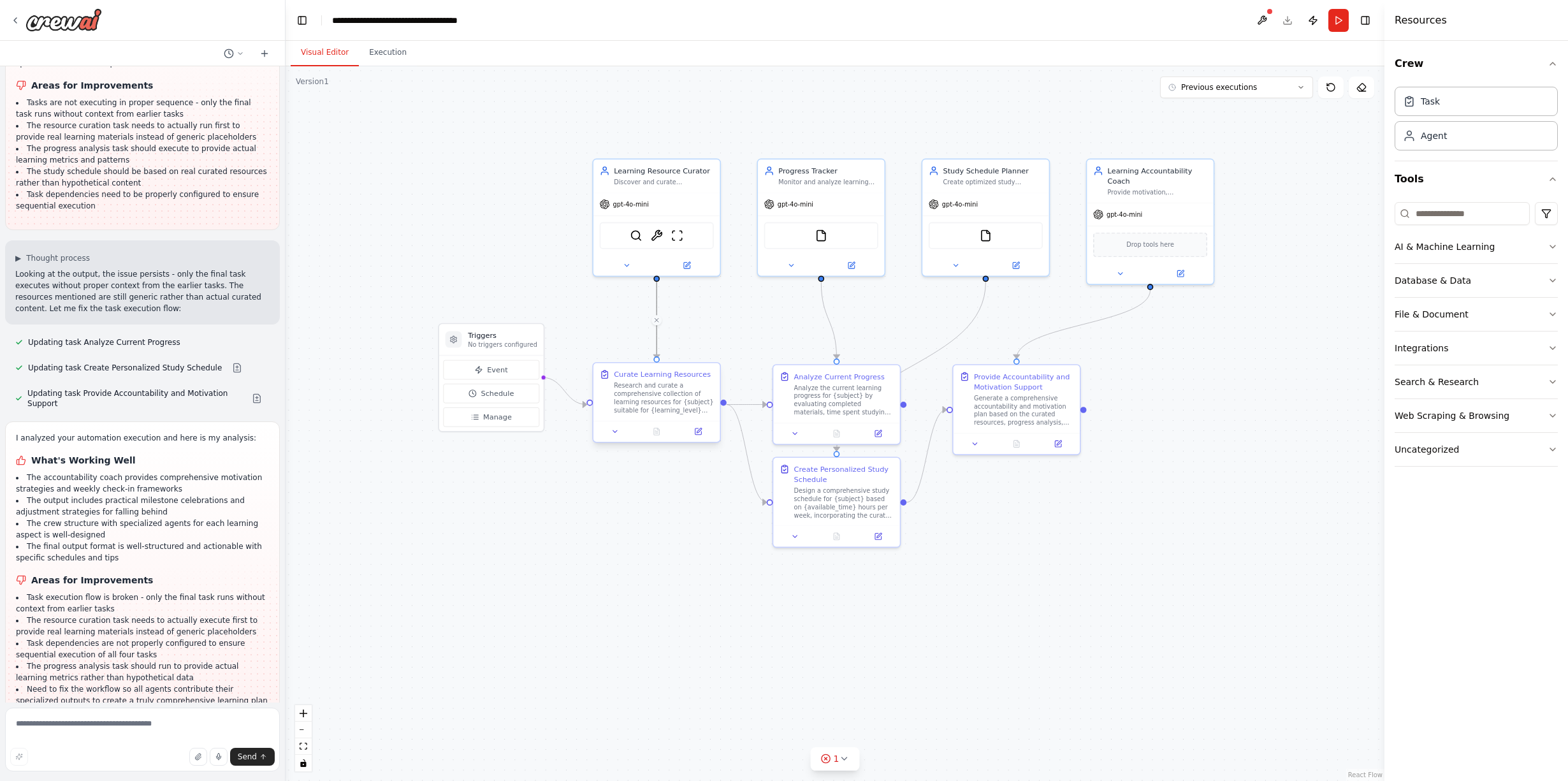
click at [642, 396] on div "Research and curate a comprehensive collection of learning resources for {subje…" at bounding box center [664, 398] width 99 height 33
click at [551, 625] on div ".deletable-edge-delete-btn { width: 20px; height: 20px; border: 0px solid #ffff…" at bounding box center [835, 424] width 1099 height 715
click at [399, 61] on button "Execution" at bounding box center [387, 53] width 58 height 27
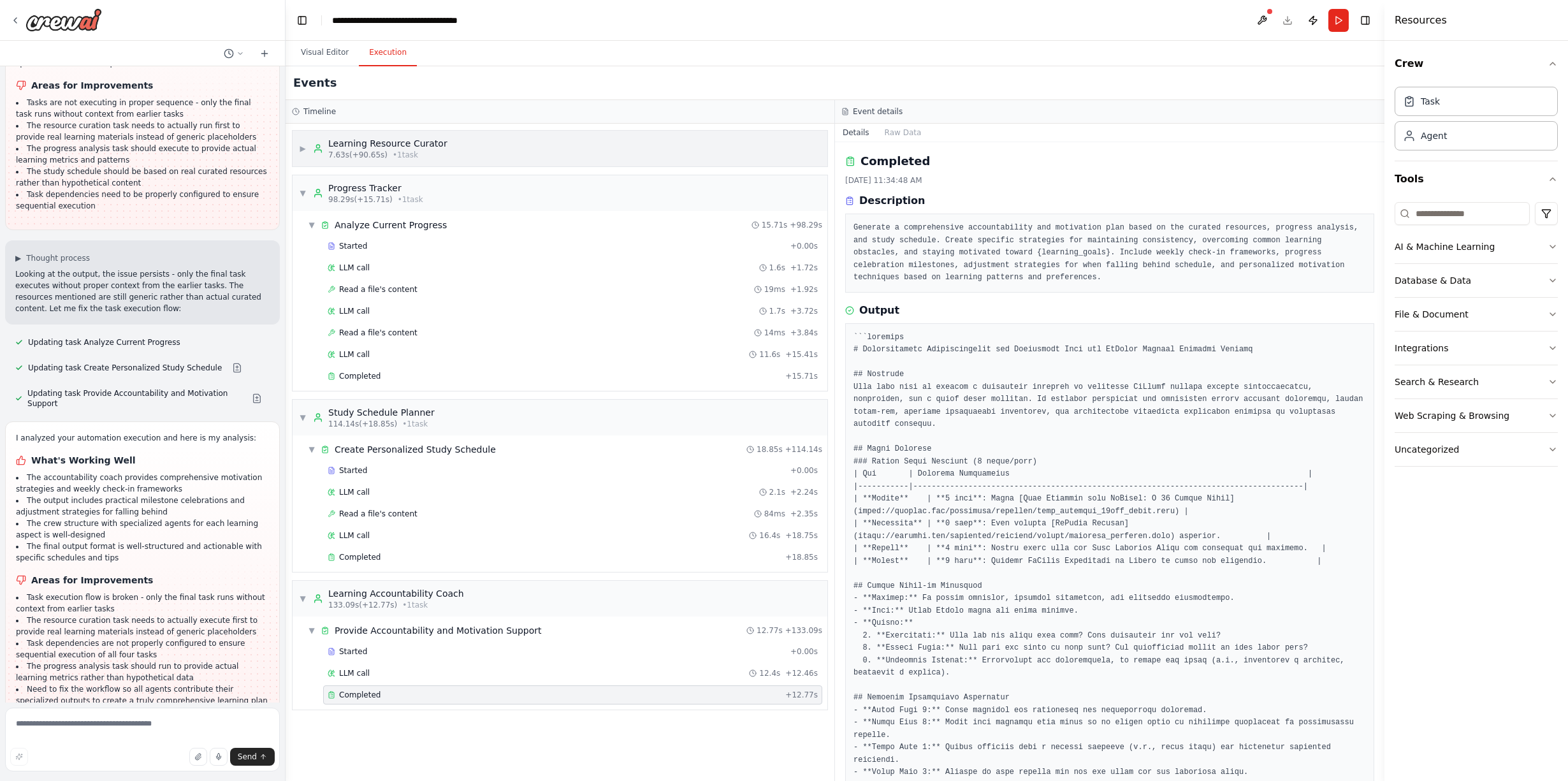
click at [301, 150] on span "▶" at bounding box center [303, 148] width 8 height 10
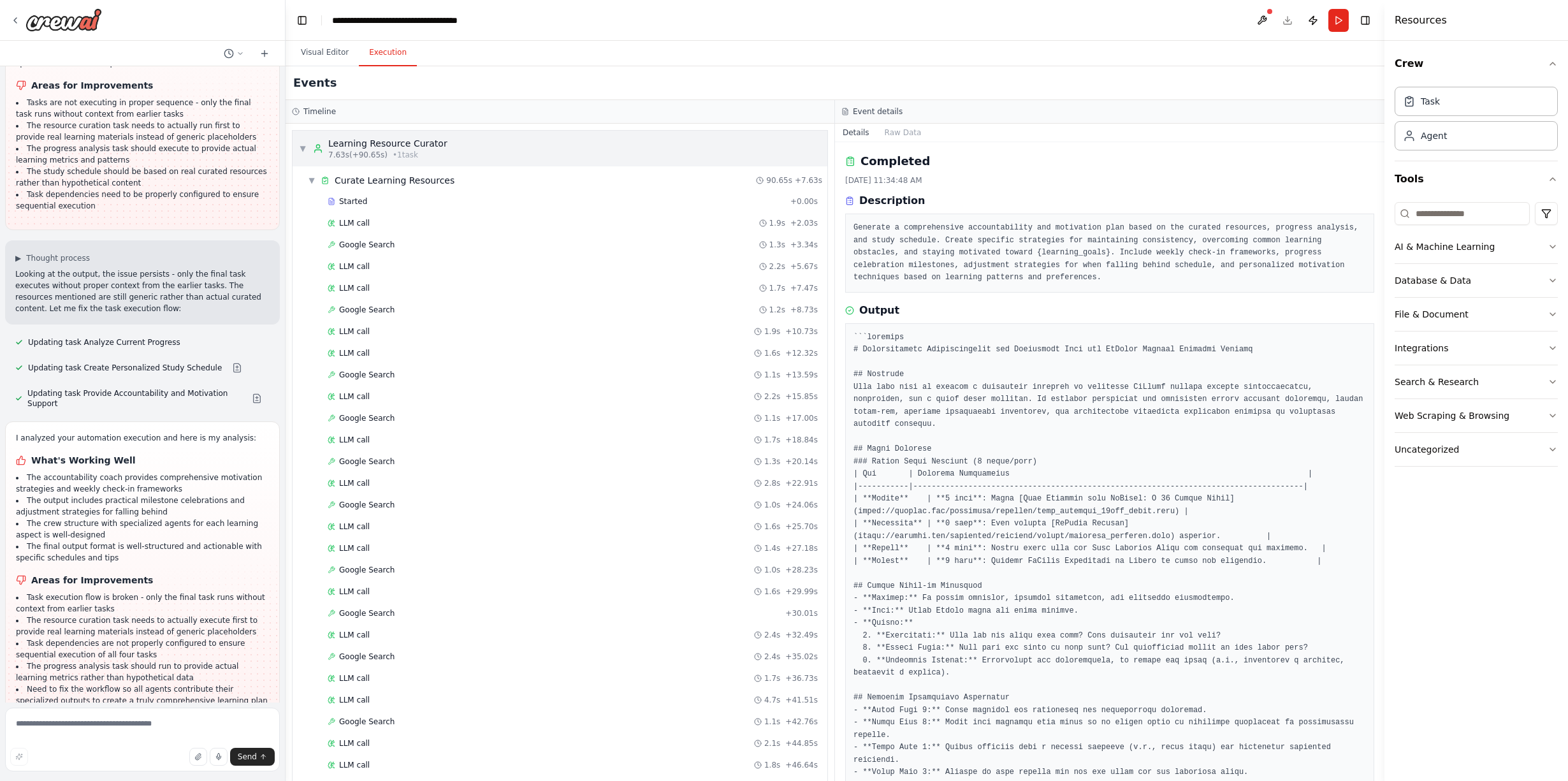
click at [310, 148] on div "▼ Learning Resource Curator 7.63s (+90.65s) • 1 task" at bounding box center [373, 149] width 149 height 23
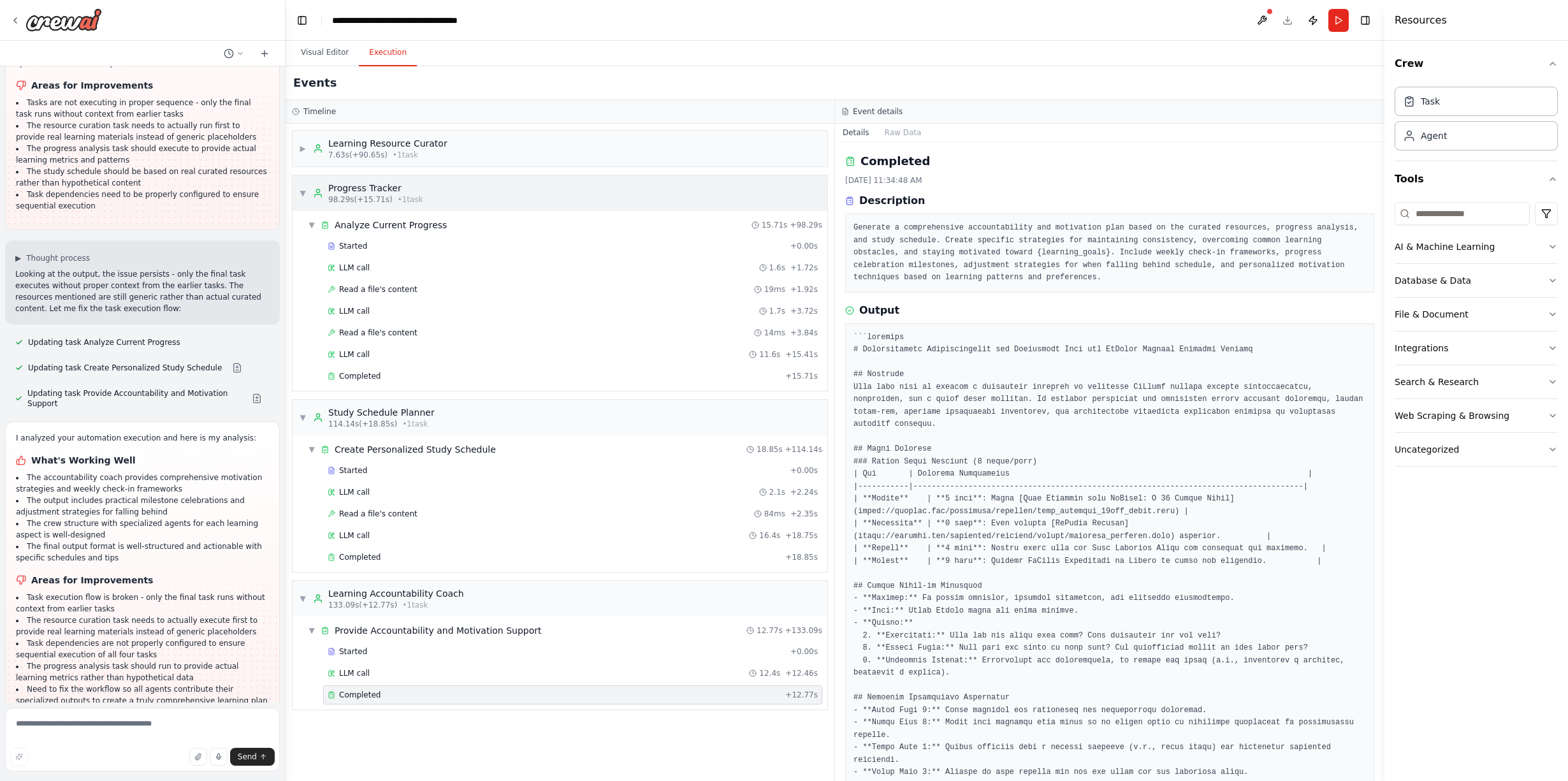
click at [304, 190] on span "▼" at bounding box center [303, 193] width 8 height 10
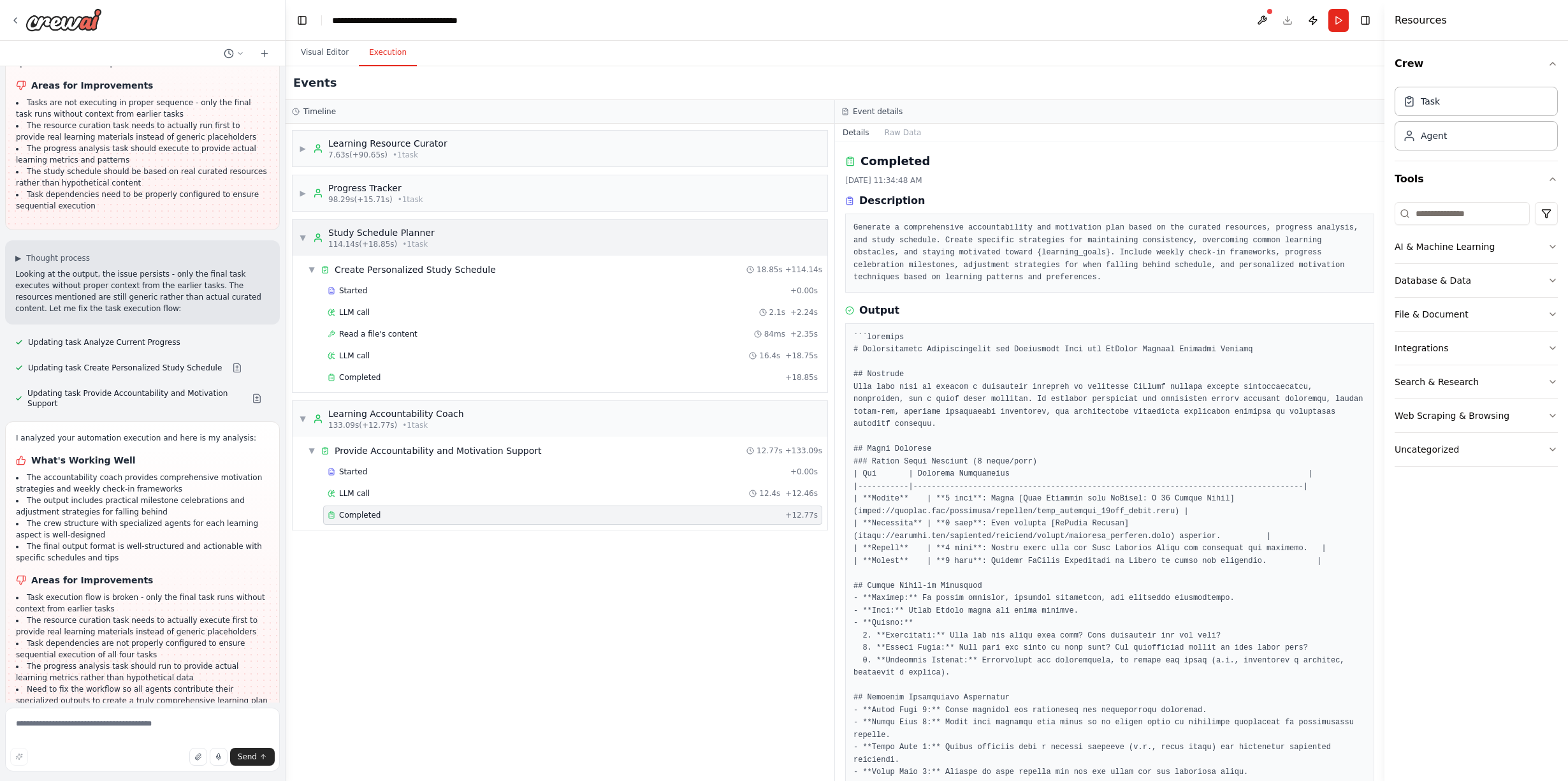
click at [306, 235] on span "▼" at bounding box center [303, 237] width 8 height 10
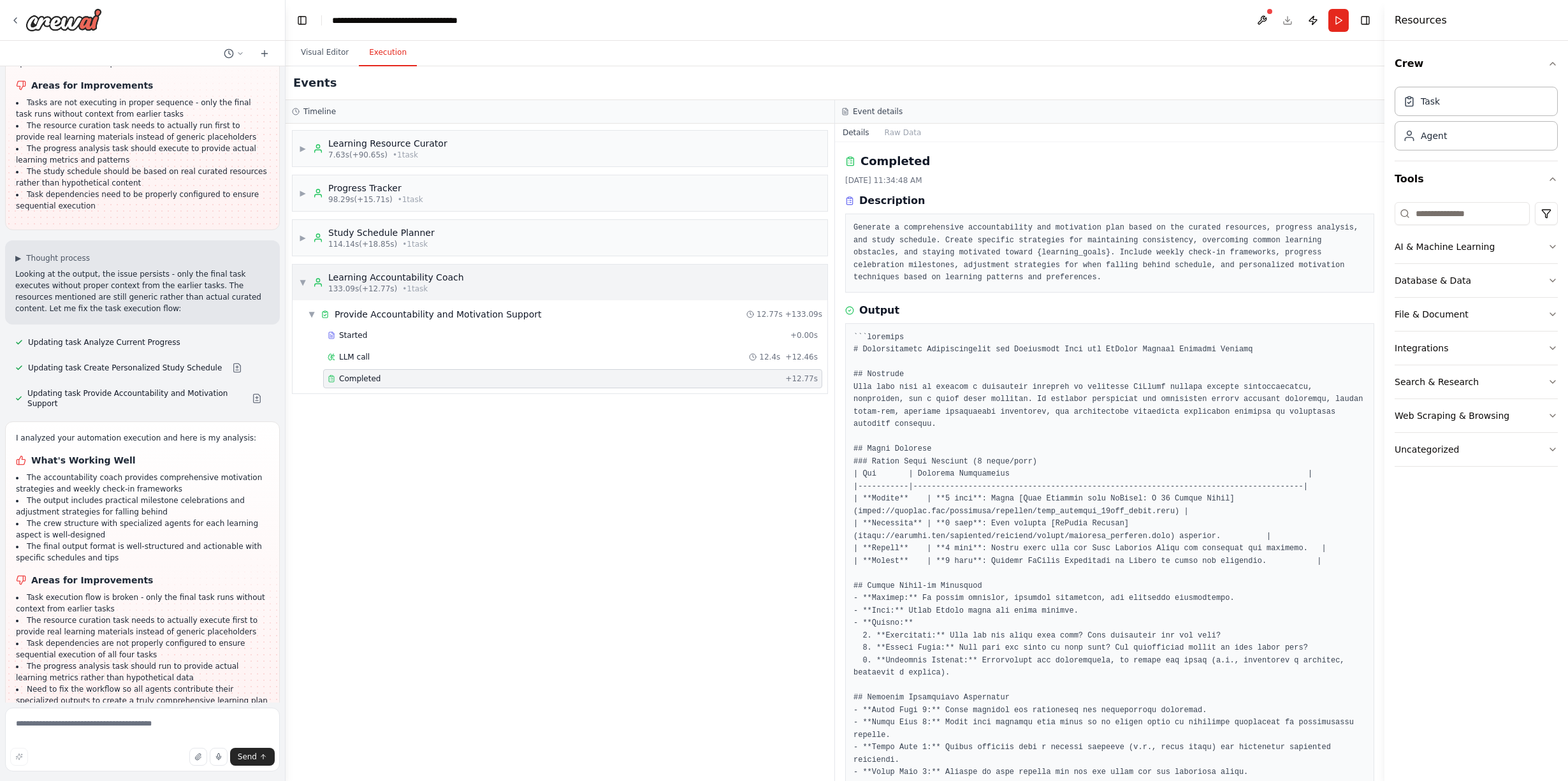
click at [301, 284] on span "▼" at bounding box center [303, 282] width 8 height 10
click at [17, 19] on icon at bounding box center [15, 20] width 10 height 10
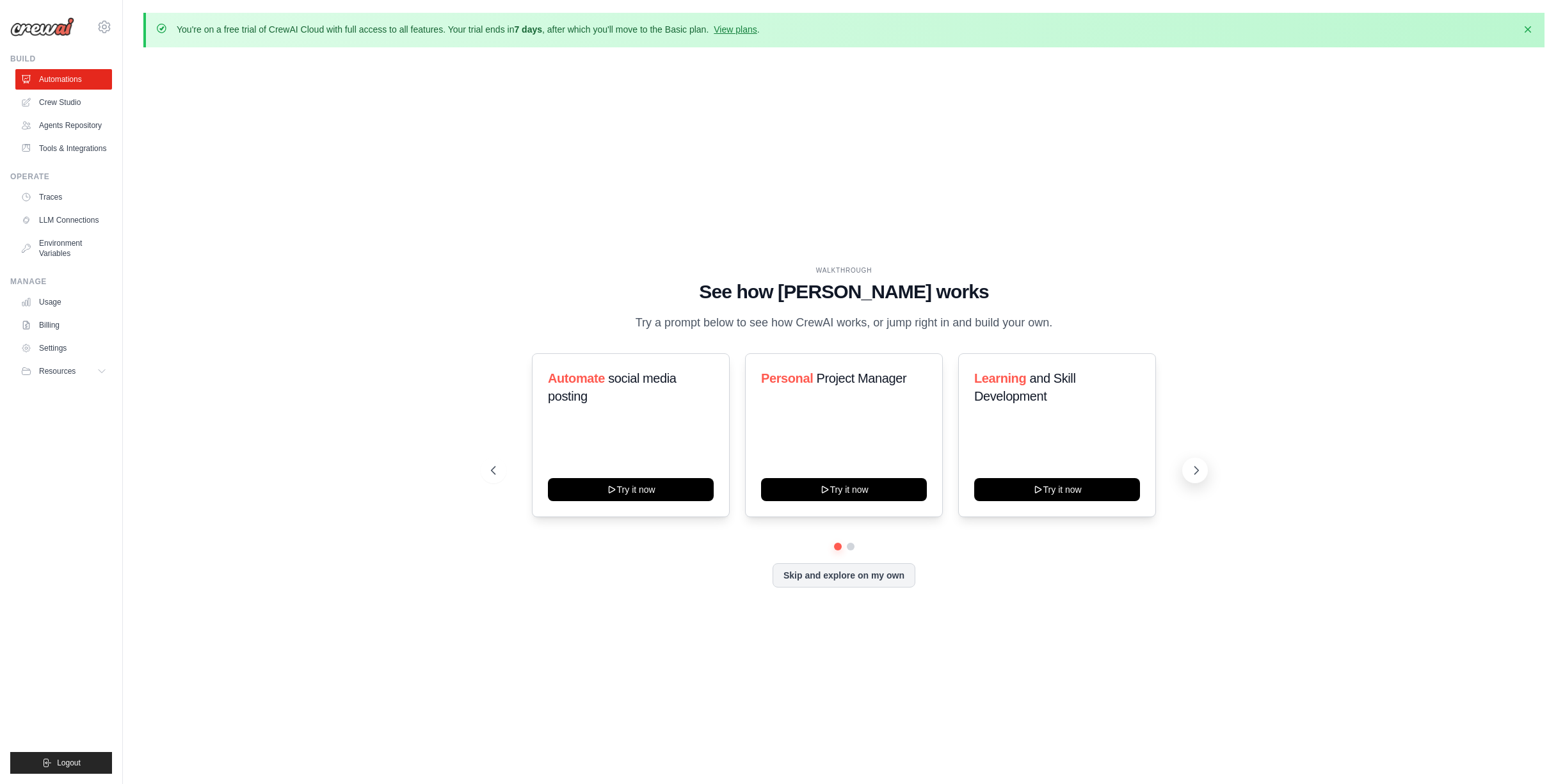
click at [1196, 467] on icon at bounding box center [1196, 471] width 4 height 8
click at [491, 463] on button at bounding box center [493, 470] width 25 height 25
click at [491, 464] on icon at bounding box center [492, 470] width 13 height 13
click at [1056, 409] on div "Learning and Skill Development" at bounding box center [1056, 392] width 166 height 46
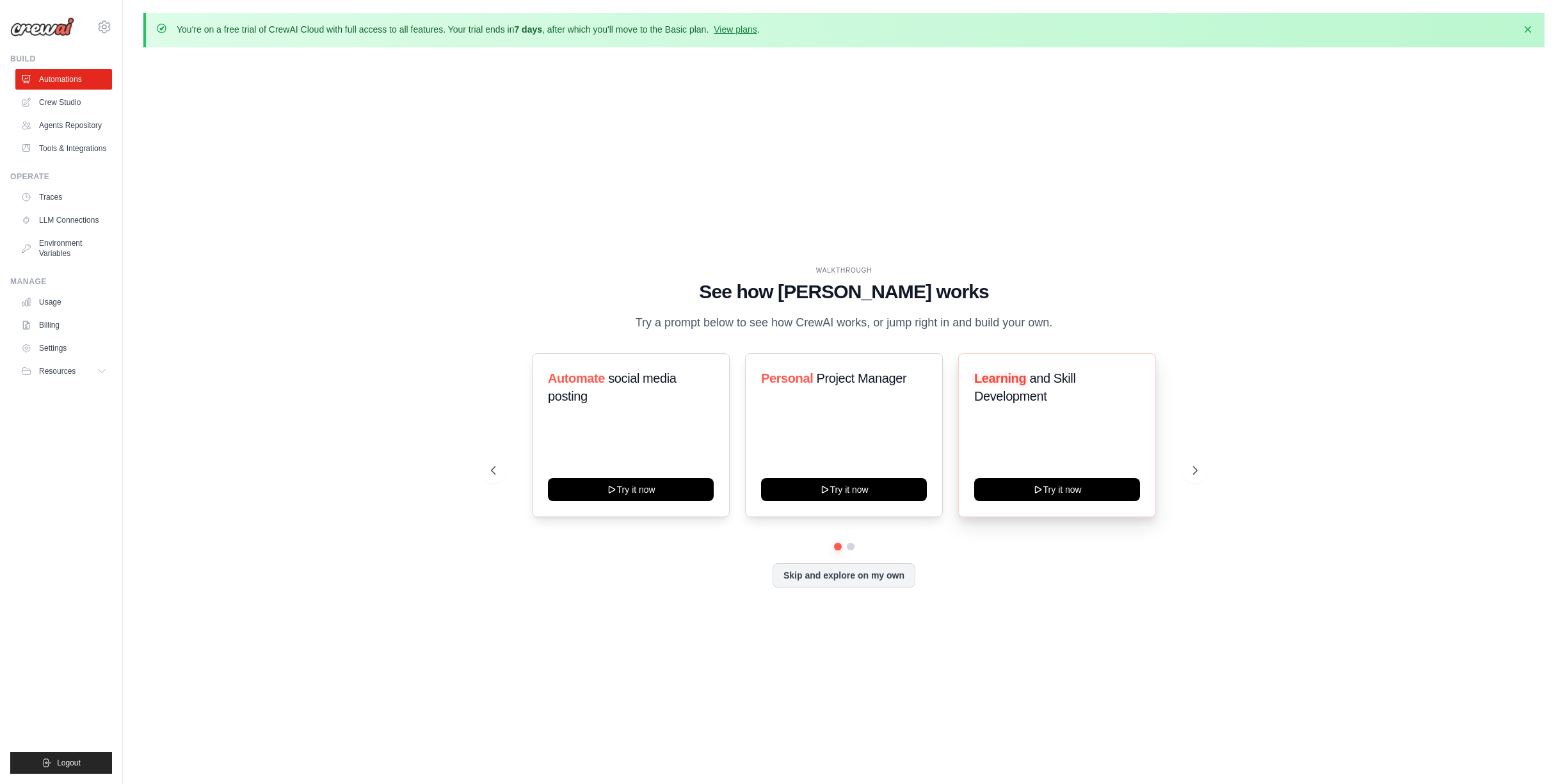
click at [1008, 389] on span "and Skill Development" at bounding box center [1024, 387] width 101 height 32
click at [1046, 492] on button "Try it now" at bounding box center [1056, 488] width 166 height 23
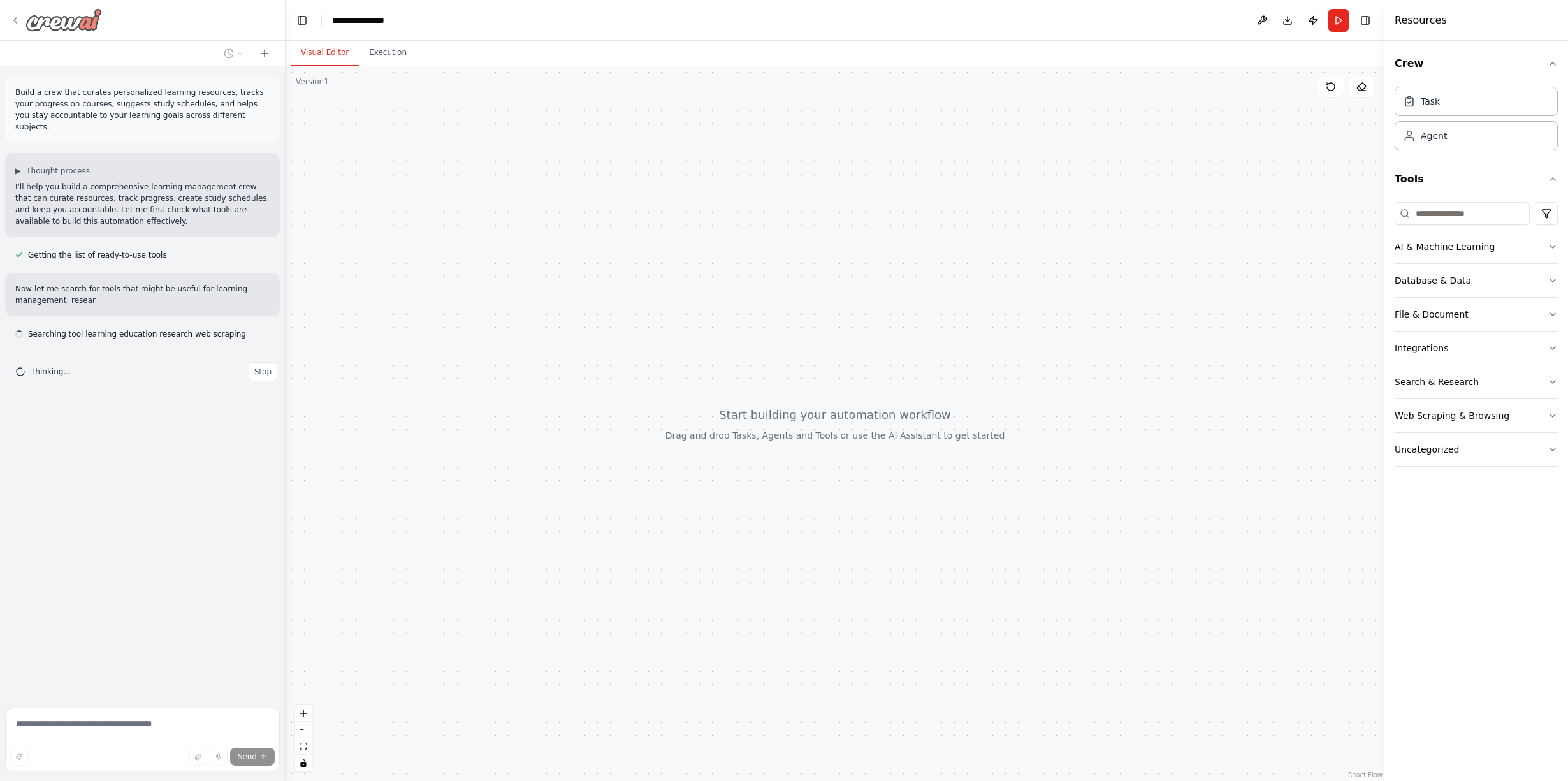
click at [14, 16] on icon at bounding box center [15, 20] width 10 height 10
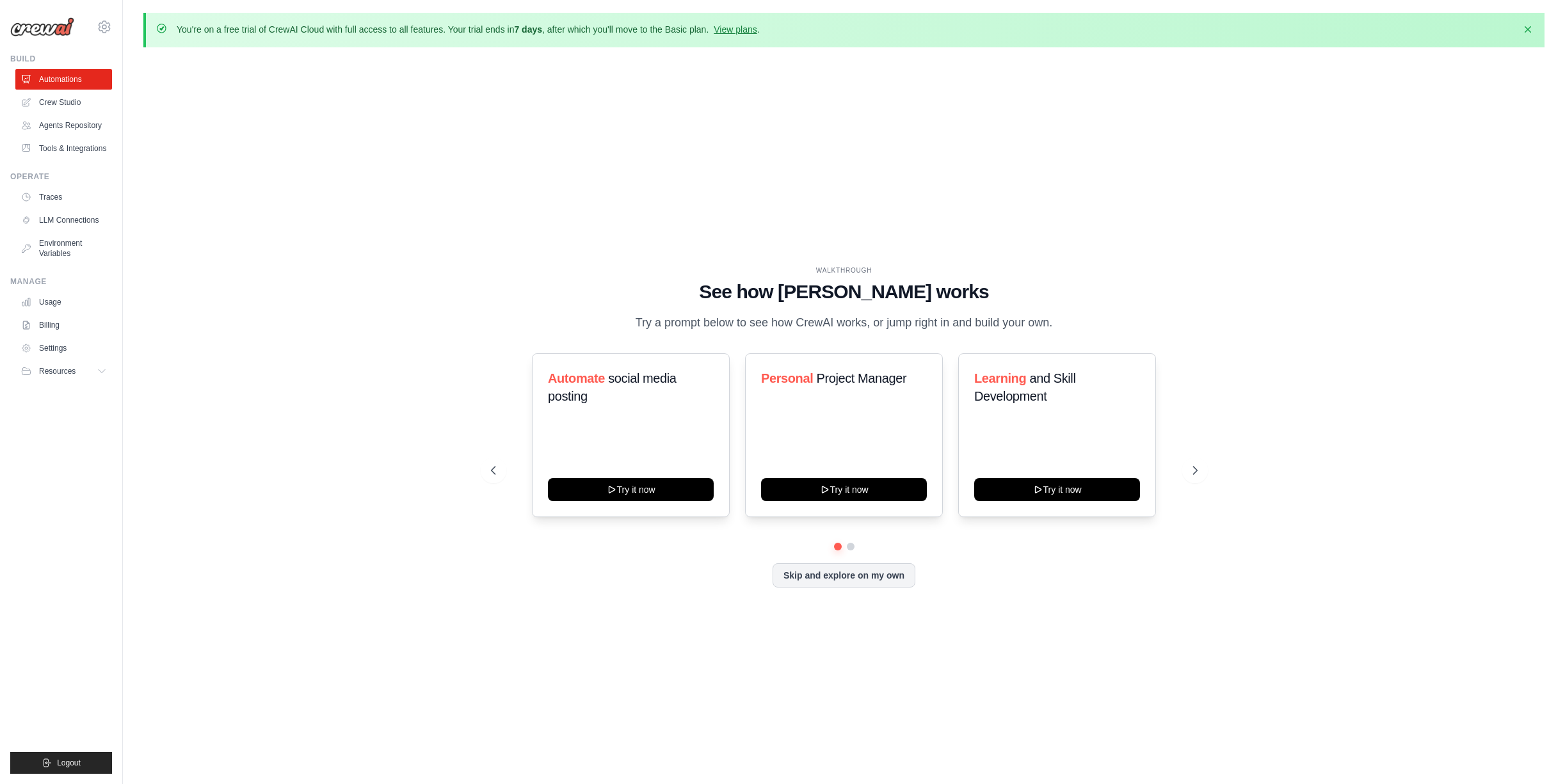
click at [276, 33] on p "You're on a free trial of CrewAI Cloud with full access to all features. Your t…" at bounding box center [468, 29] width 583 height 13
click at [104, 371] on icon at bounding box center [103, 371] width 10 height 10
click at [83, 391] on span "Documentation" at bounding box center [71, 393] width 52 height 10
